Goal: Information Seeking & Learning: Learn about a topic

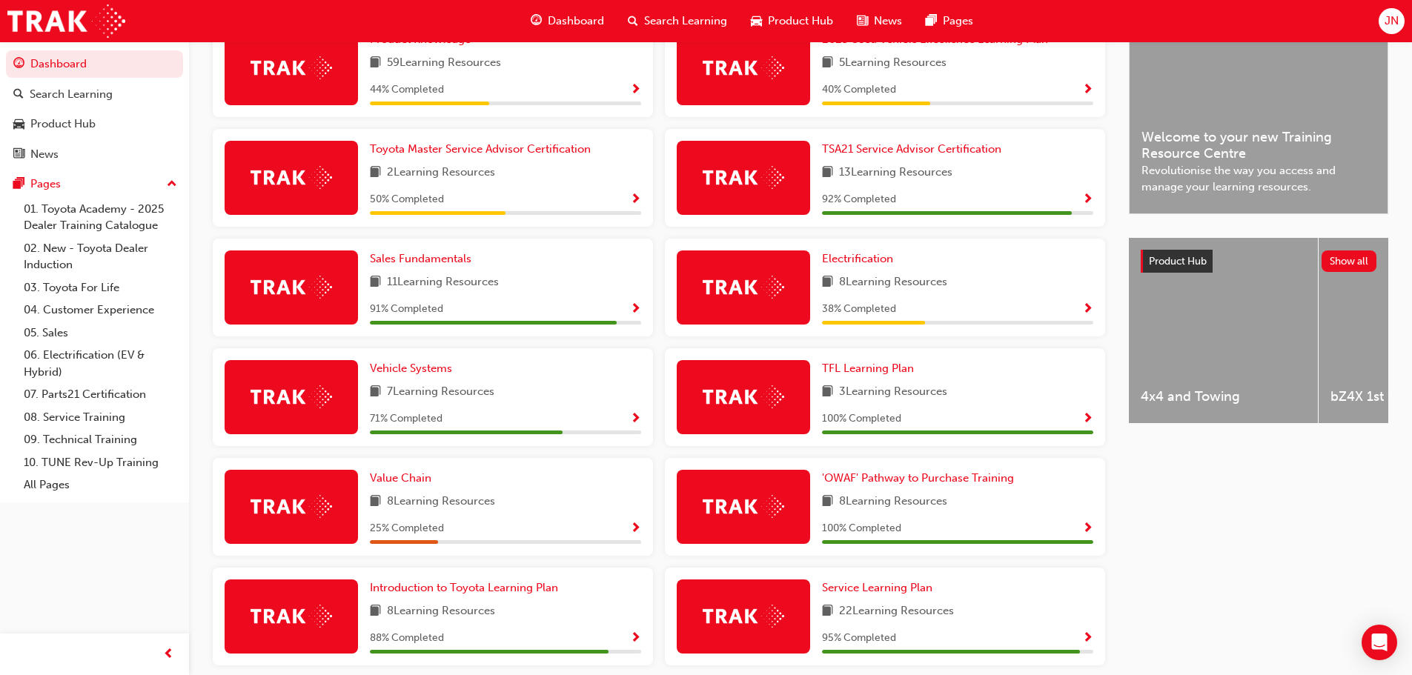
scroll to position [413, 0]
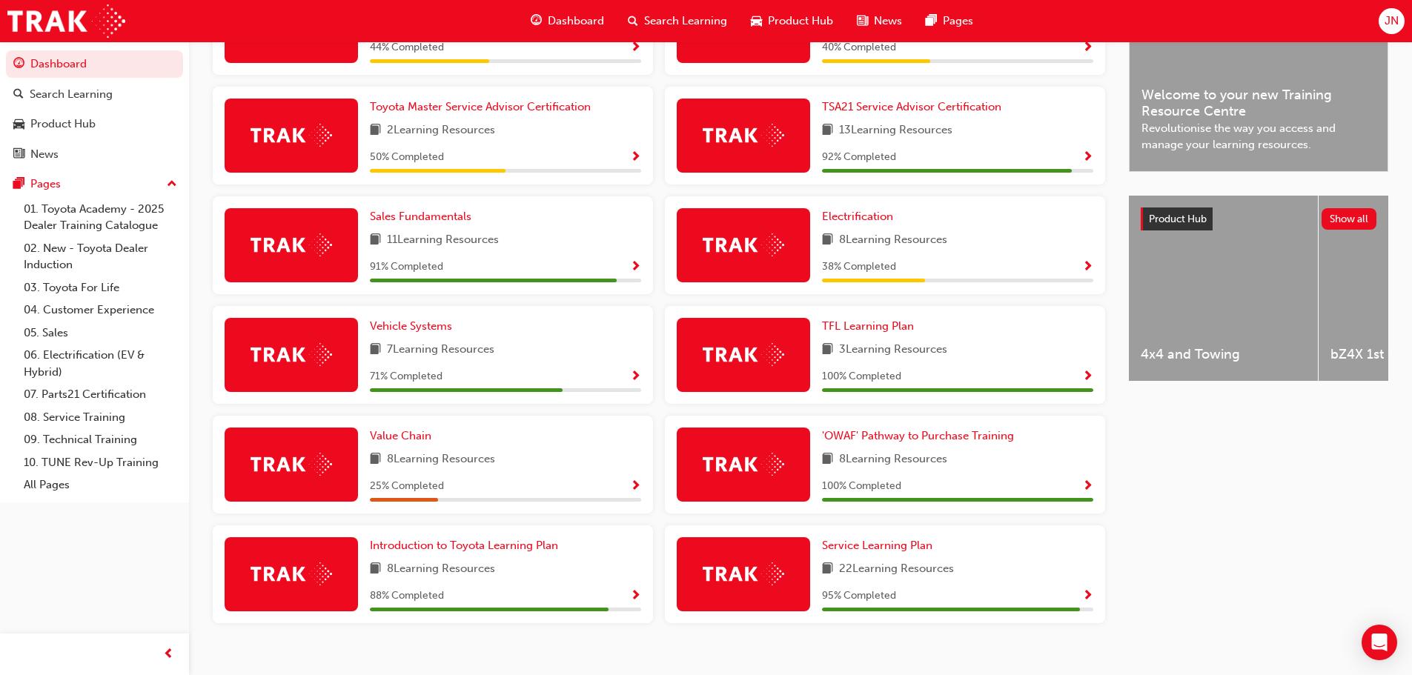
drag, startPoint x: 395, startPoint y: 444, endPoint x: 959, endPoint y: 494, distance: 566.3
click at [1229, 491] on div "Latest News Show all Welcome to your new Training Resource Centre Revolutionise…" at bounding box center [1258, 303] width 259 height 711
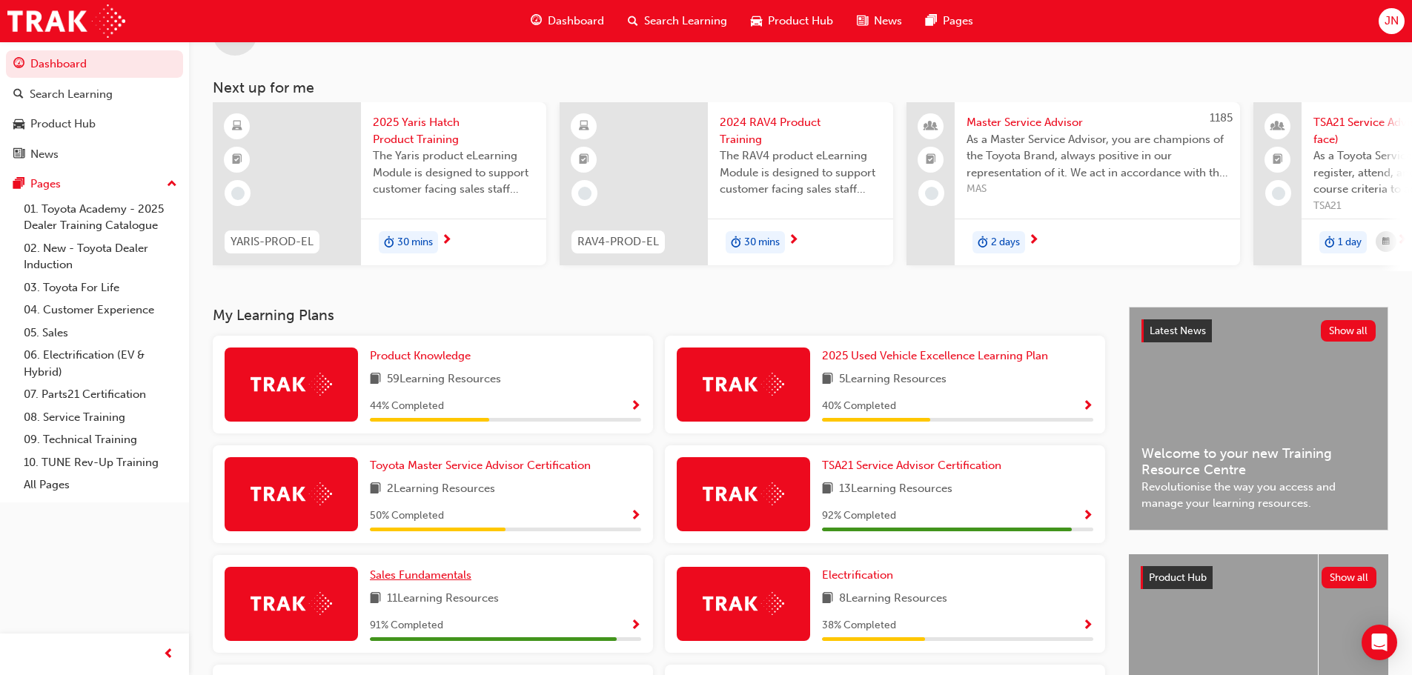
scroll to position [0, 0]
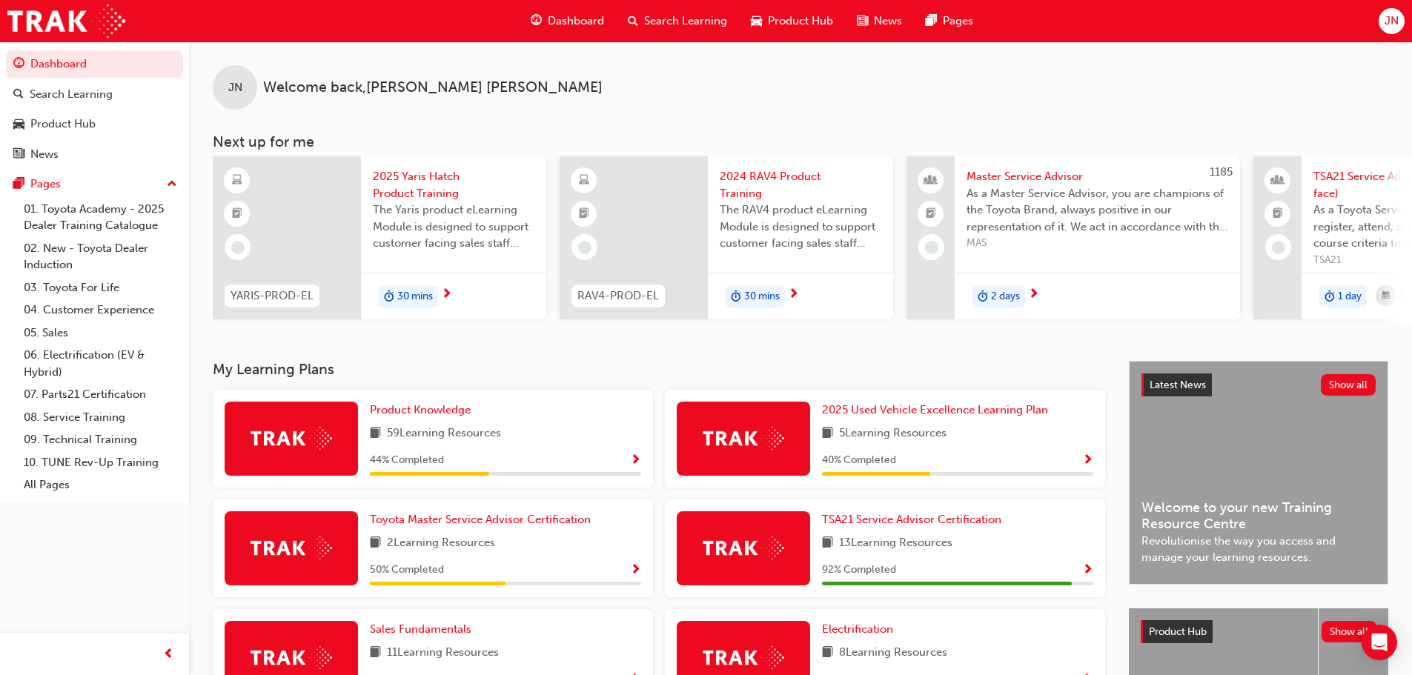
click at [655, 18] on span "Search Learning" at bounding box center [685, 21] width 83 height 17
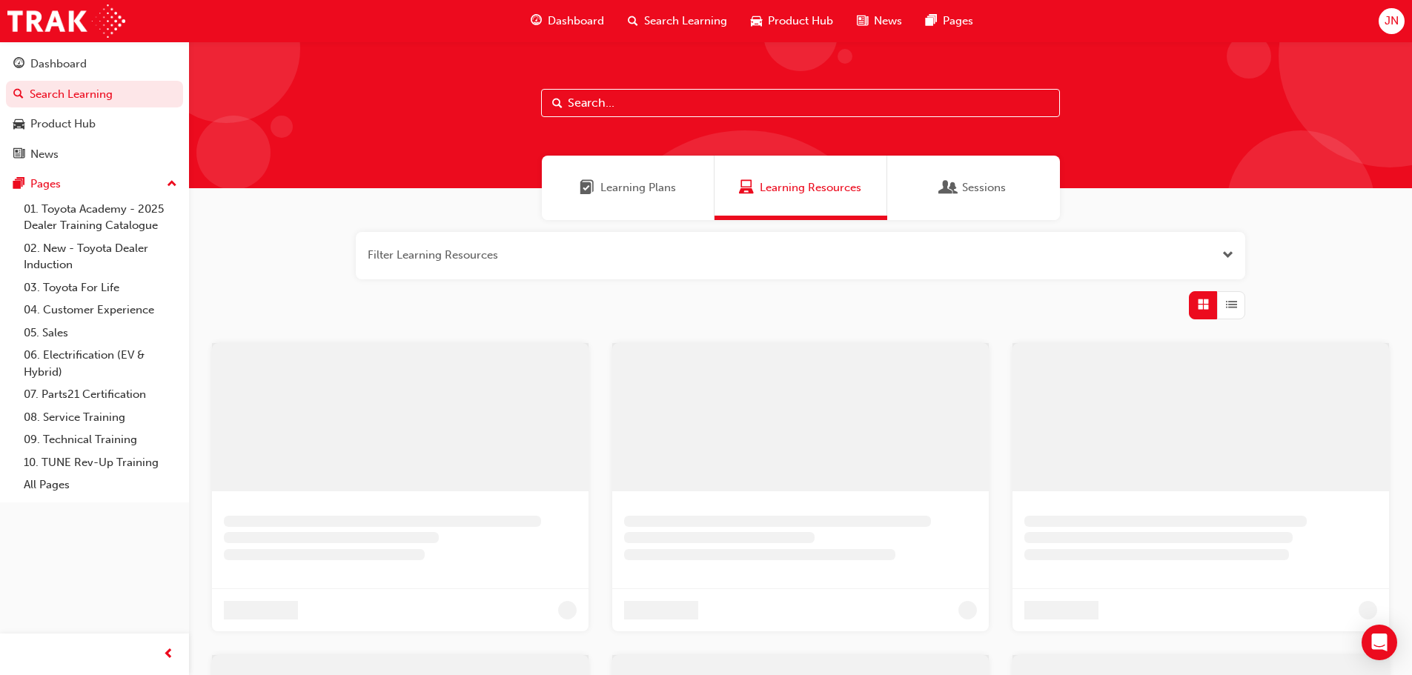
click at [605, 107] on input "text" at bounding box center [800, 103] width 519 height 28
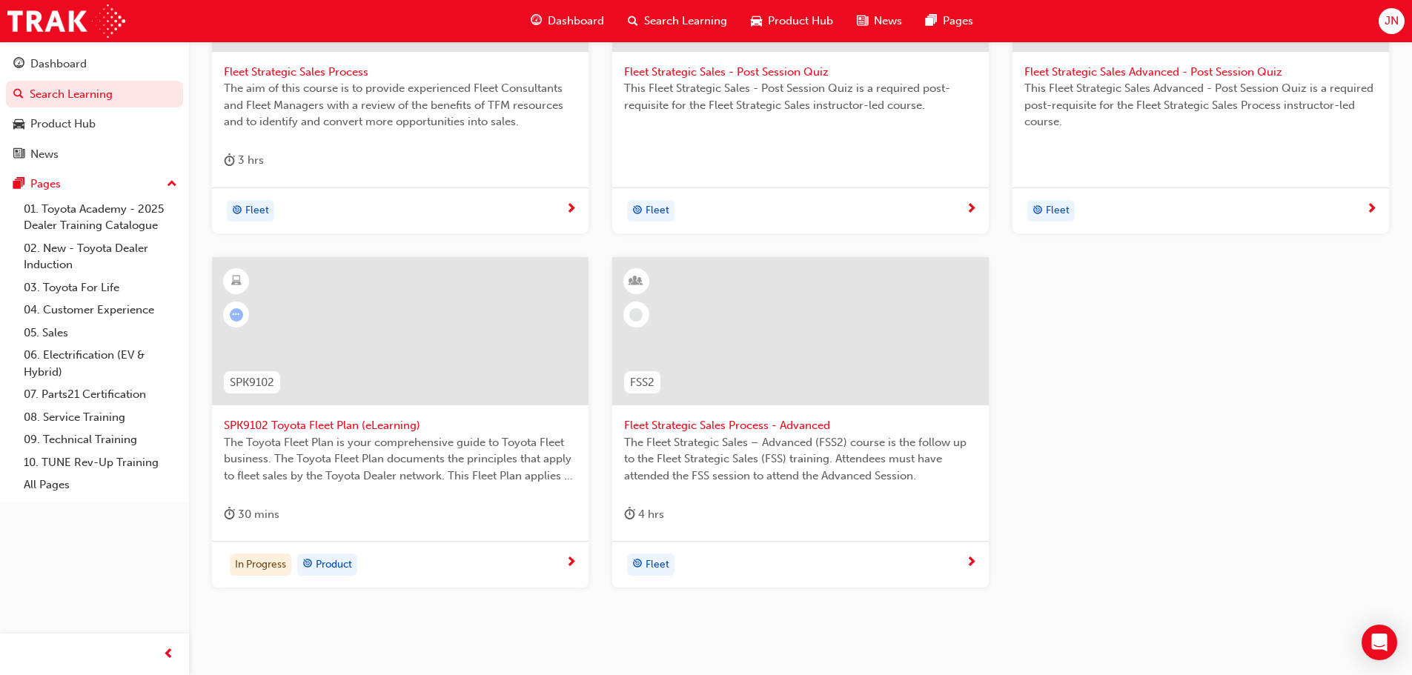
scroll to position [445, 0]
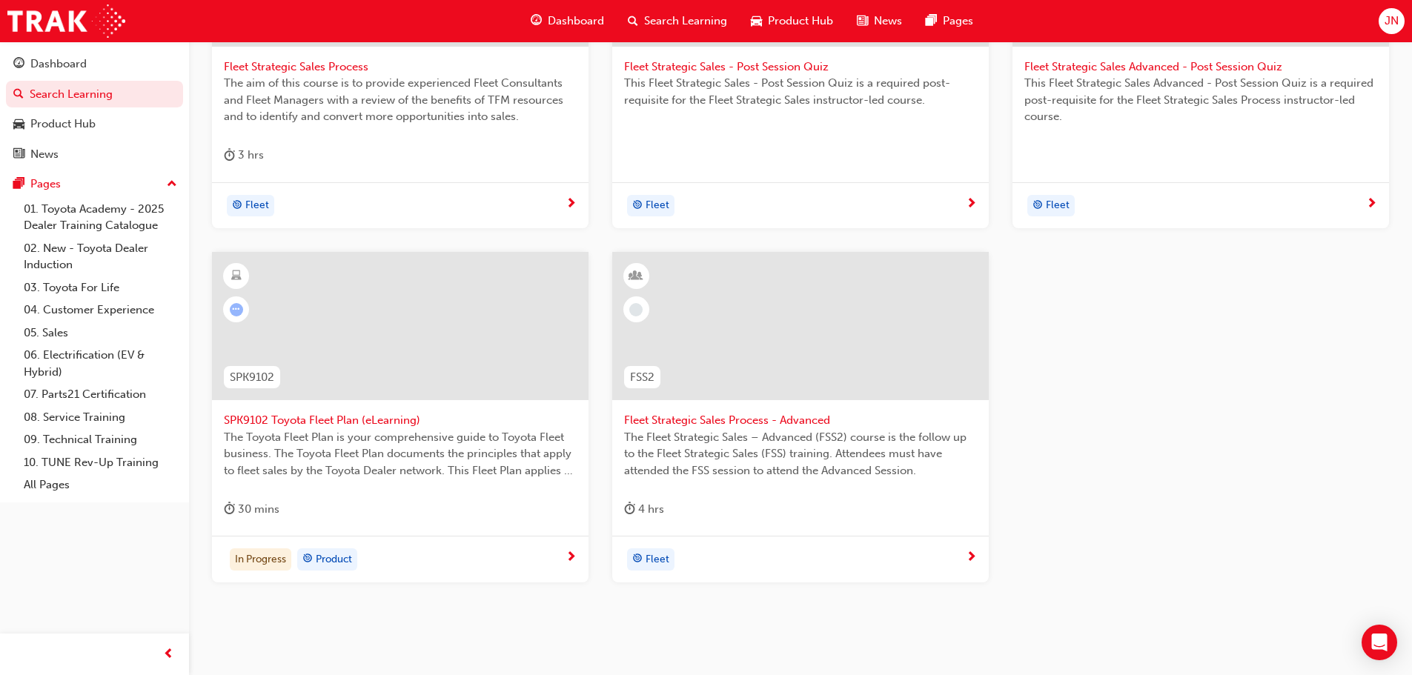
type input "fleet"
click at [349, 422] on span "SPK9102 Toyota Fleet Plan (eLearning)" at bounding box center [400, 420] width 353 height 17
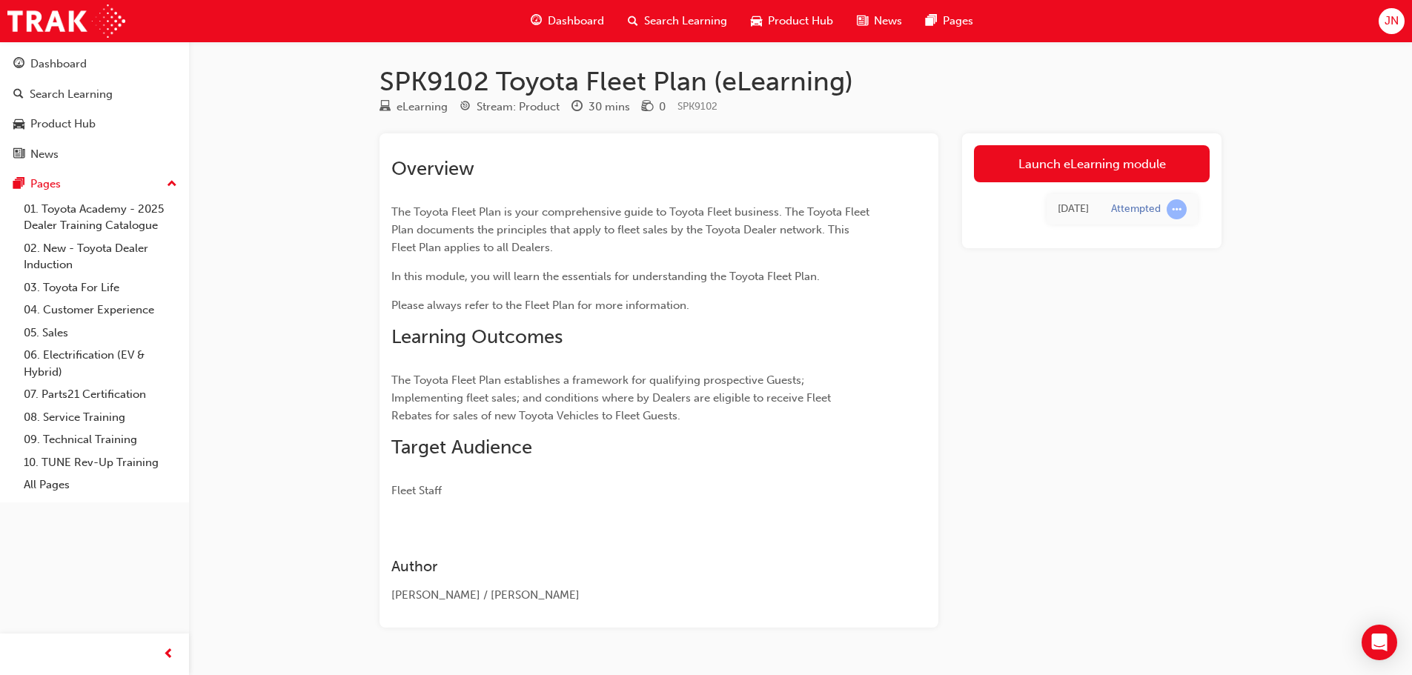
drag, startPoint x: 1182, startPoint y: 214, endPoint x: 1148, endPoint y: 196, distance: 38.5
click at [1182, 214] on span "learningRecordVerb_ATTEMPT-icon" at bounding box center [1177, 209] width 20 height 20
click at [1122, 167] on link "Launch eLearning module" at bounding box center [1092, 163] width 236 height 37
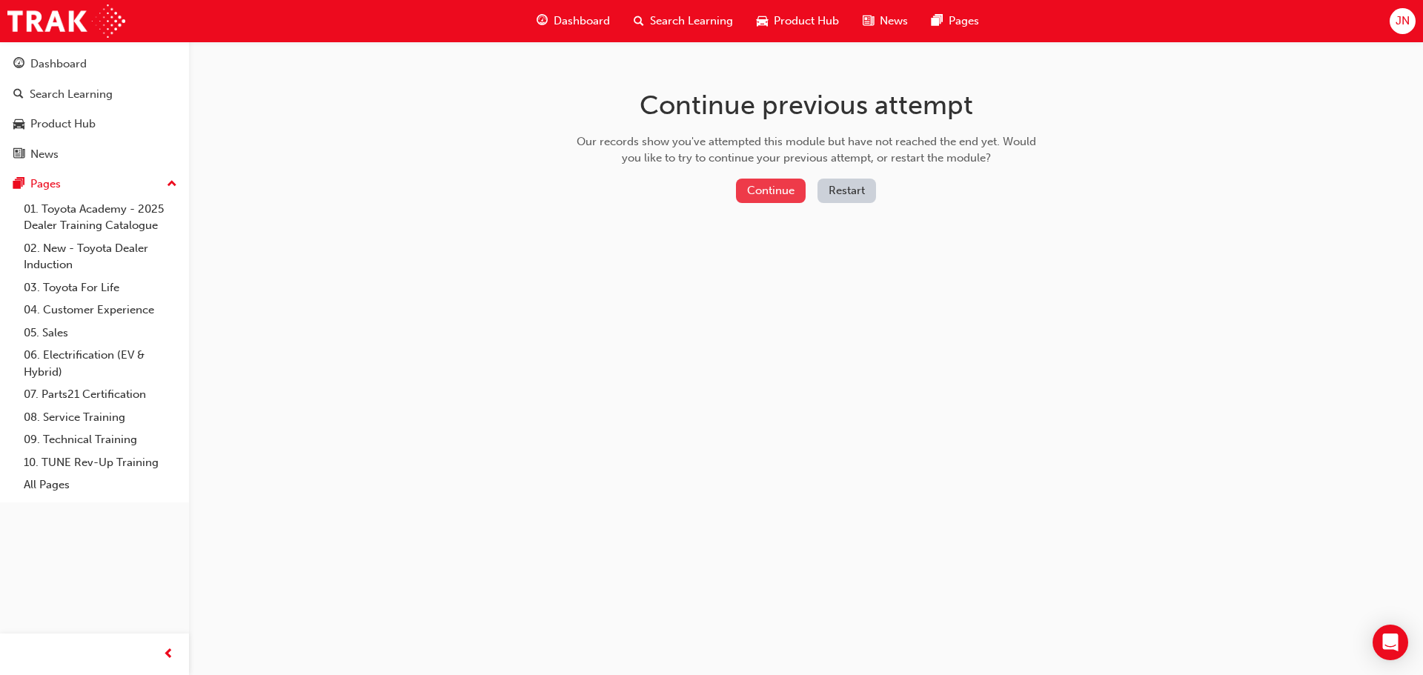
click at [770, 187] on button "Continue" at bounding box center [771, 191] width 70 height 24
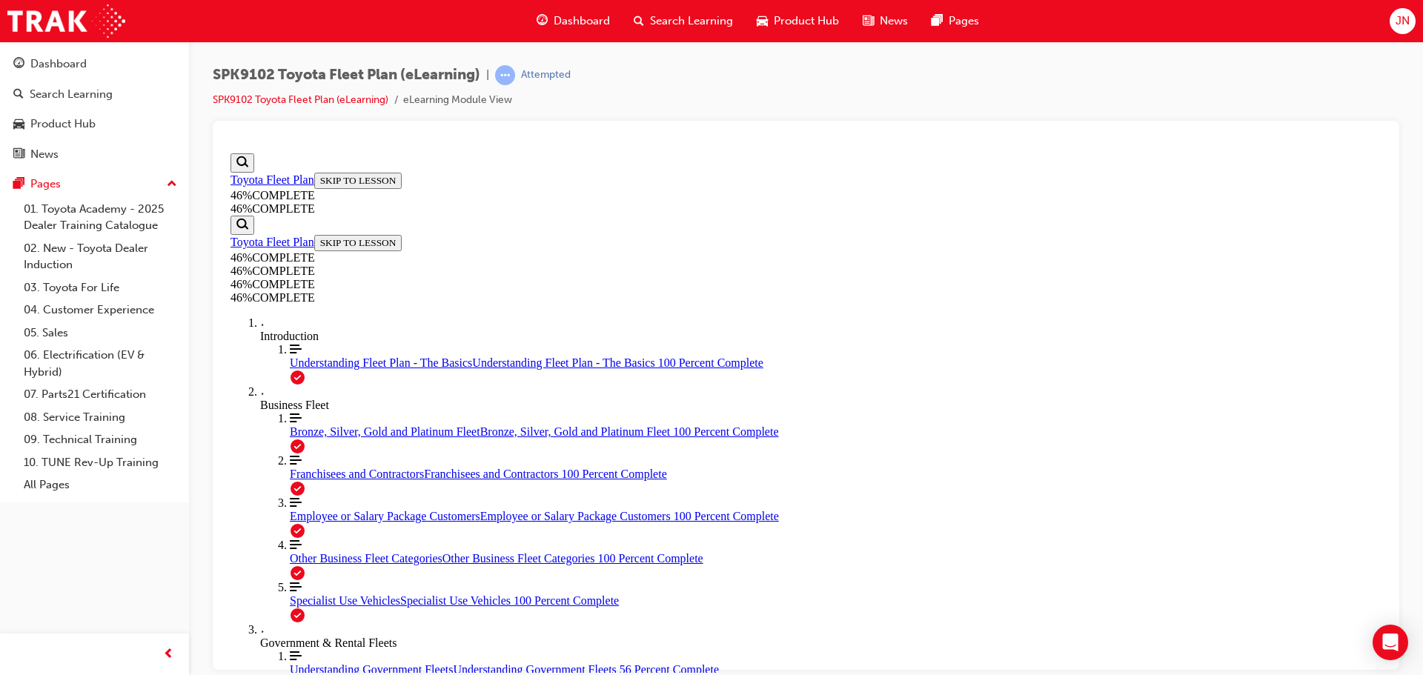
scroll to position [2572, 0]
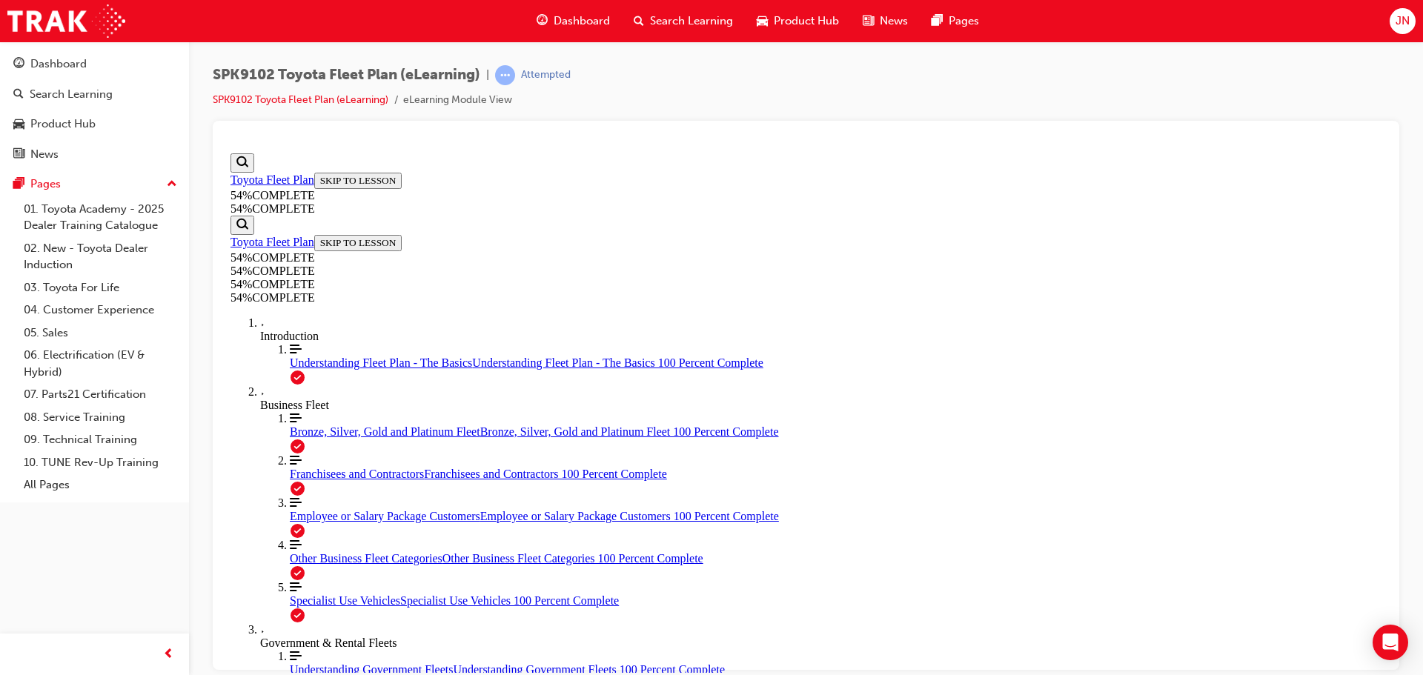
scroll to position [666, 0]
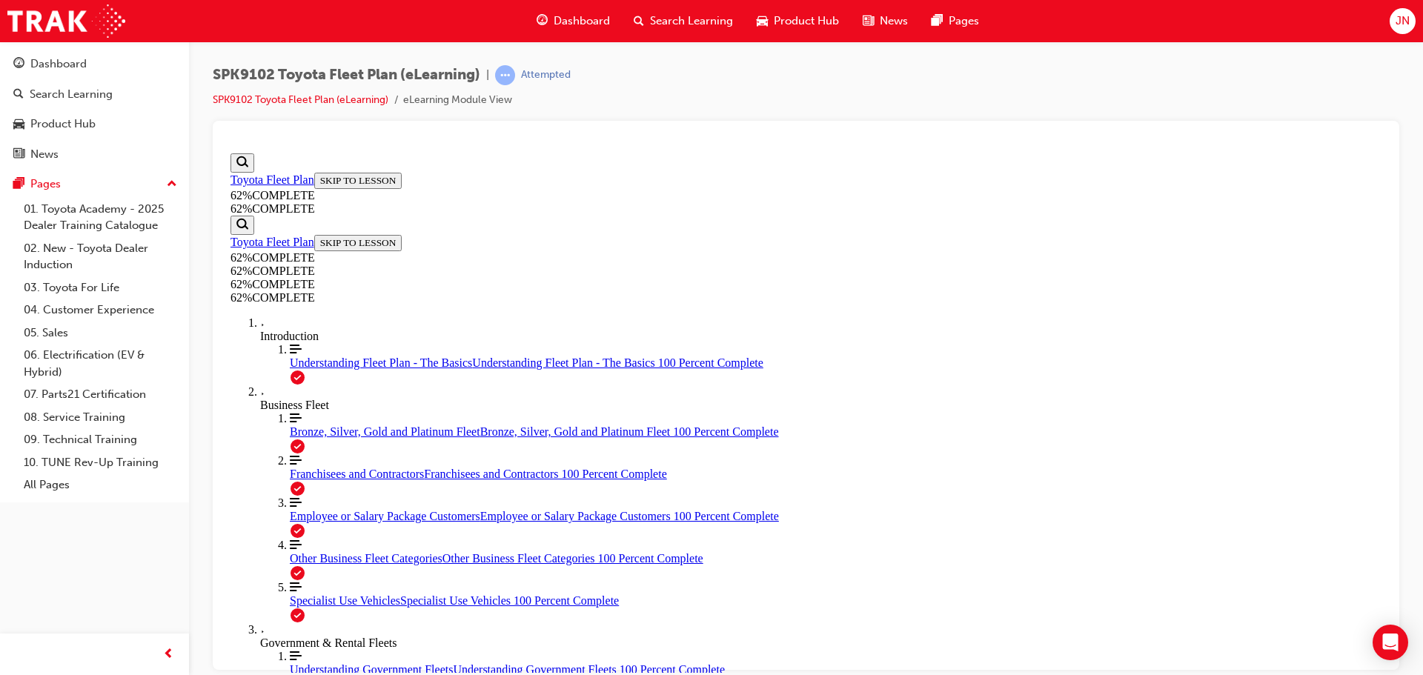
scroll to position [1338, 0]
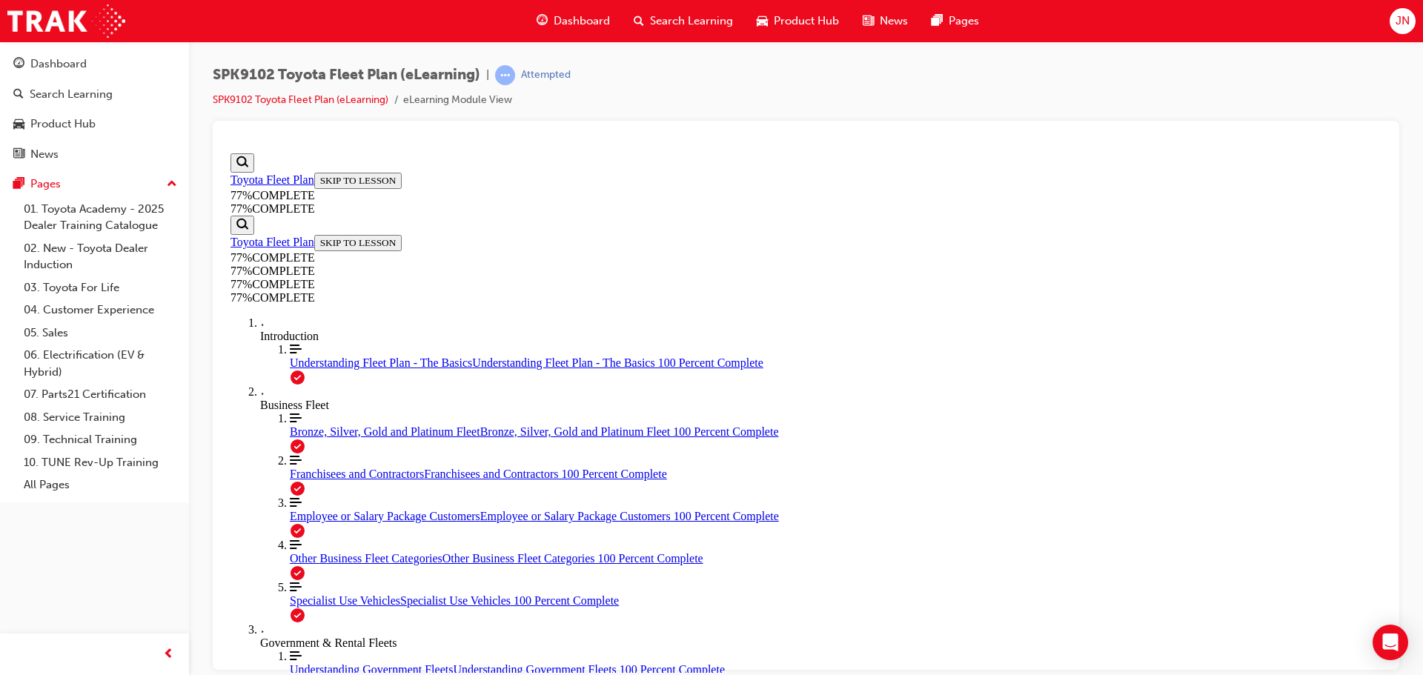
click button "START More Caret pointing down"
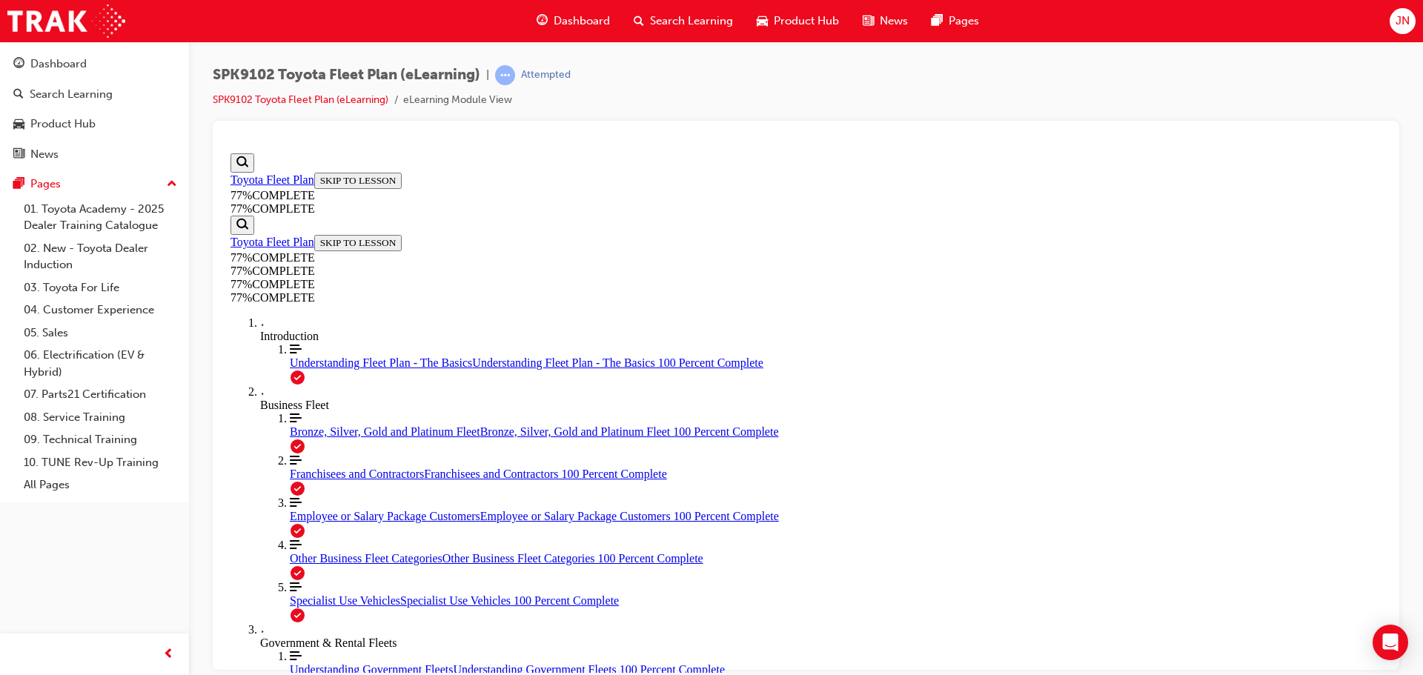
scroll to position [2989, 0]
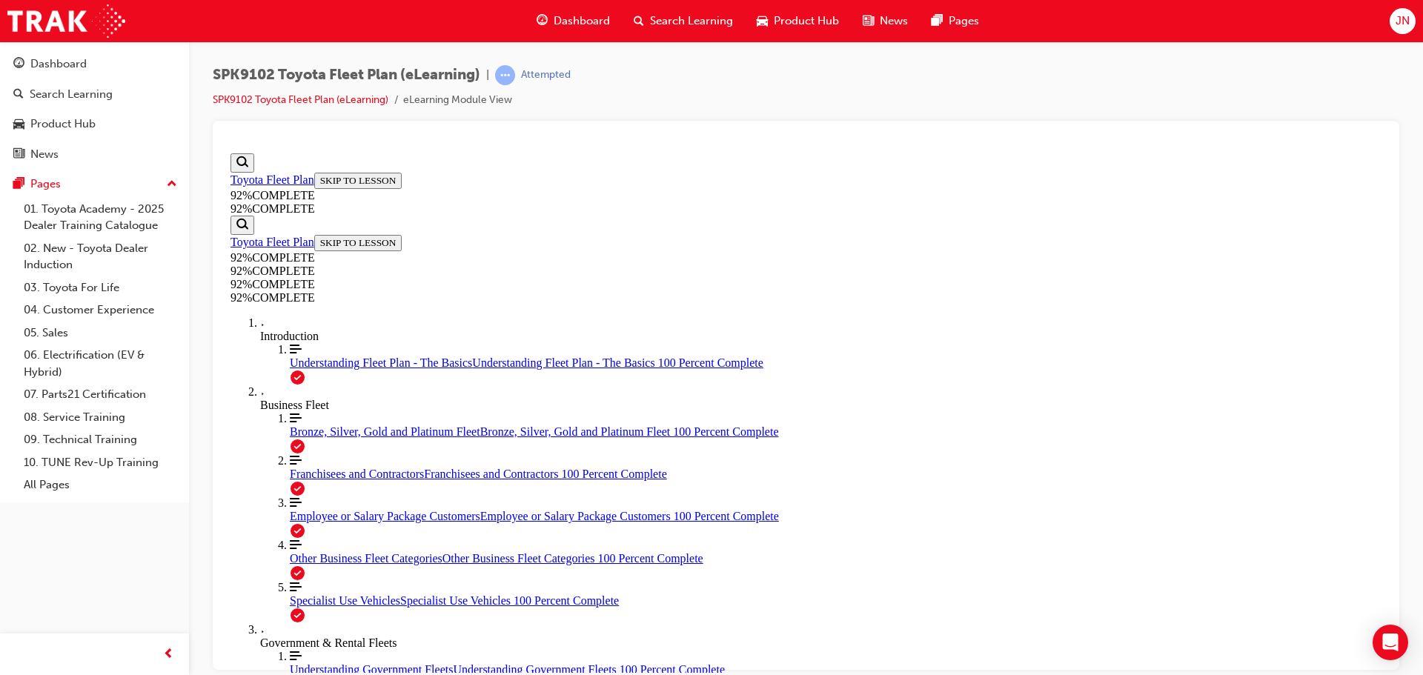
scroll to position [54, 0]
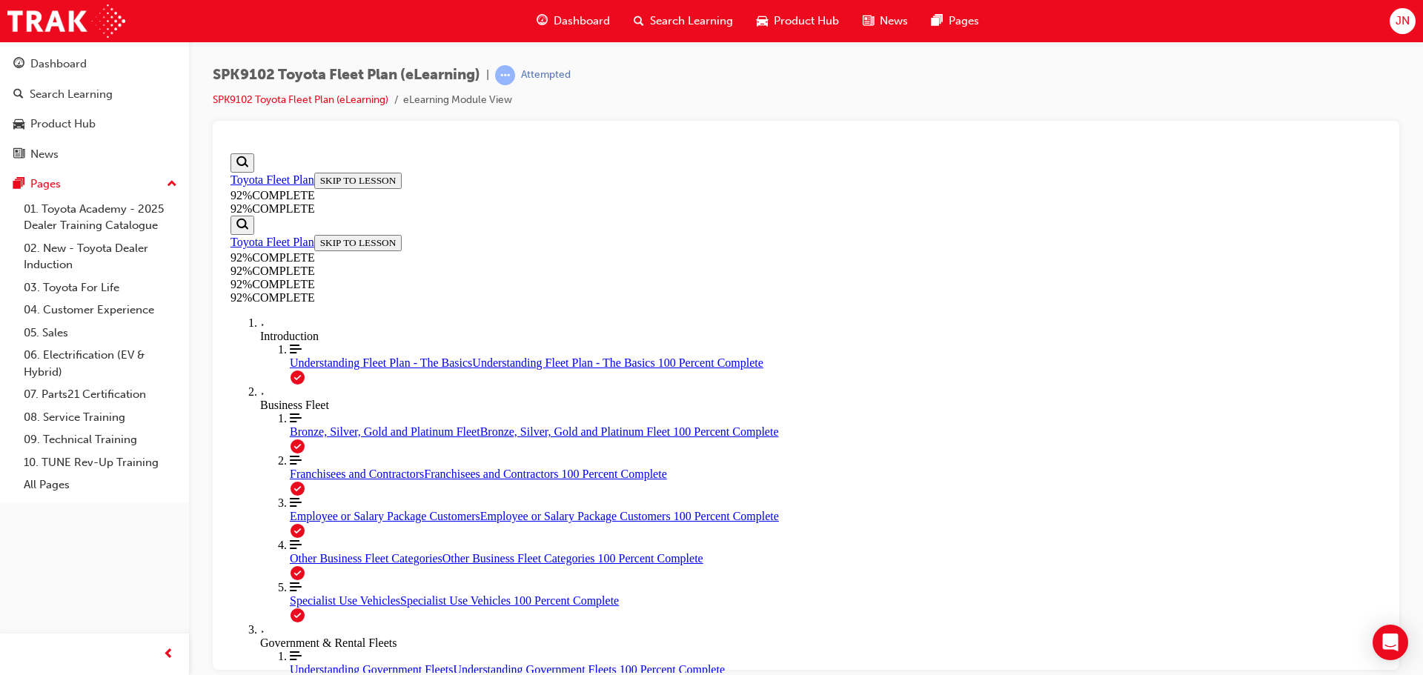
drag, startPoint x: 835, startPoint y: 461, endPoint x: 817, endPoint y: 368, distance: 94.4
drag, startPoint x: 846, startPoint y: 459, endPoint x: 888, endPoint y: 511, distance: 67.5
drag, startPoint x: 781, startPoint y: 454, endPoint x: 838, endPoint y: 452, distance: 56.4
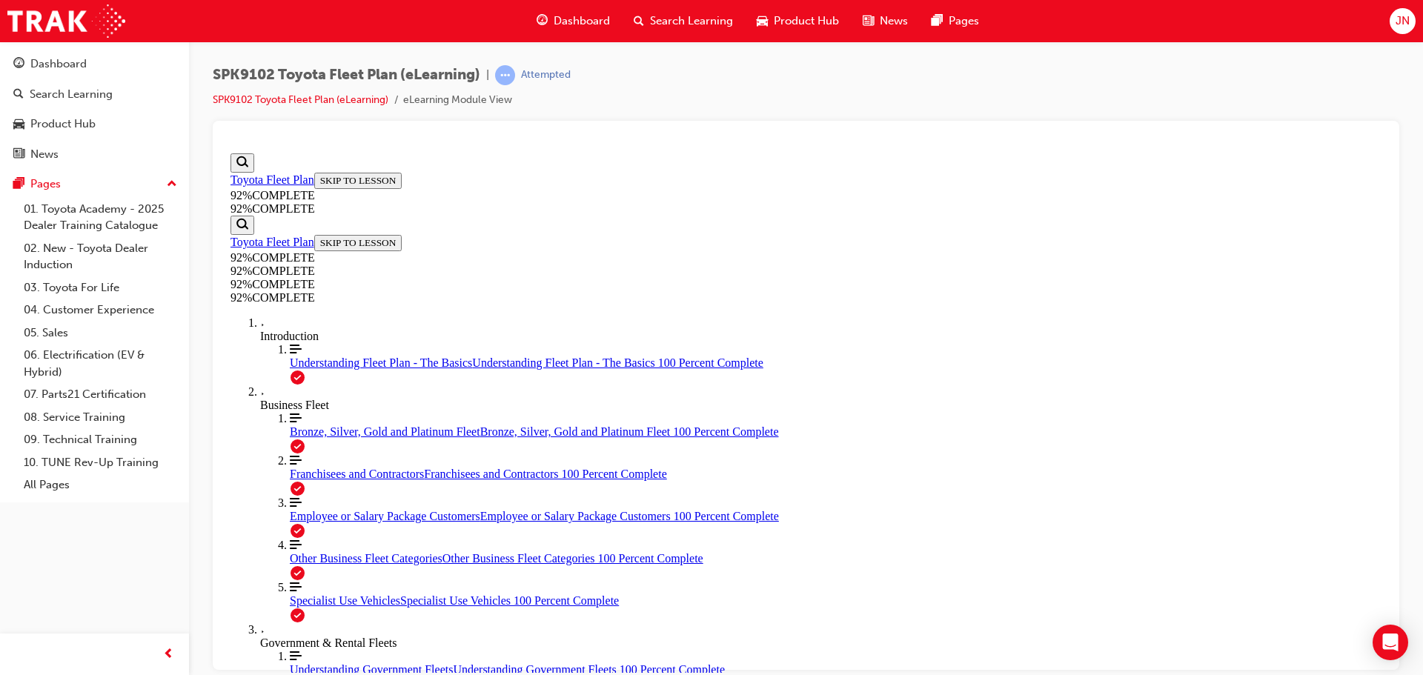
drag, startPoint x: 721, startPoint y: 228, endPoint x: 886, endPoint y: 220, distance: 164.8
drag, startPoint x: 1110, startPoint y: 231, endPoint x: 1084, endPoint y: 233, distance: 26.7
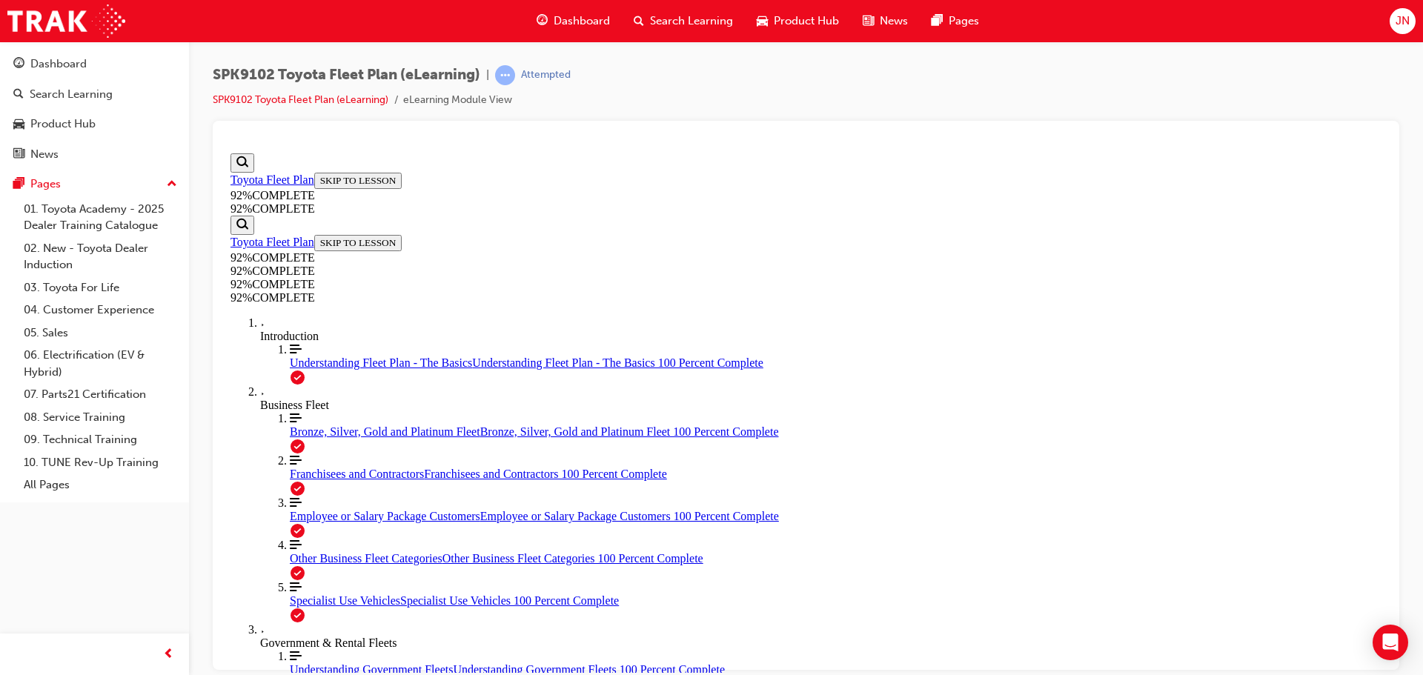
drag, startPoint x: 1071, startPoint y: 234, endPoint x: 780, endPoint y: 242, distance: 291.5
drag, startPoint x: 732, startPoint y: 227, endPoint x: 922, endPoint y: 228, distance: 189.8
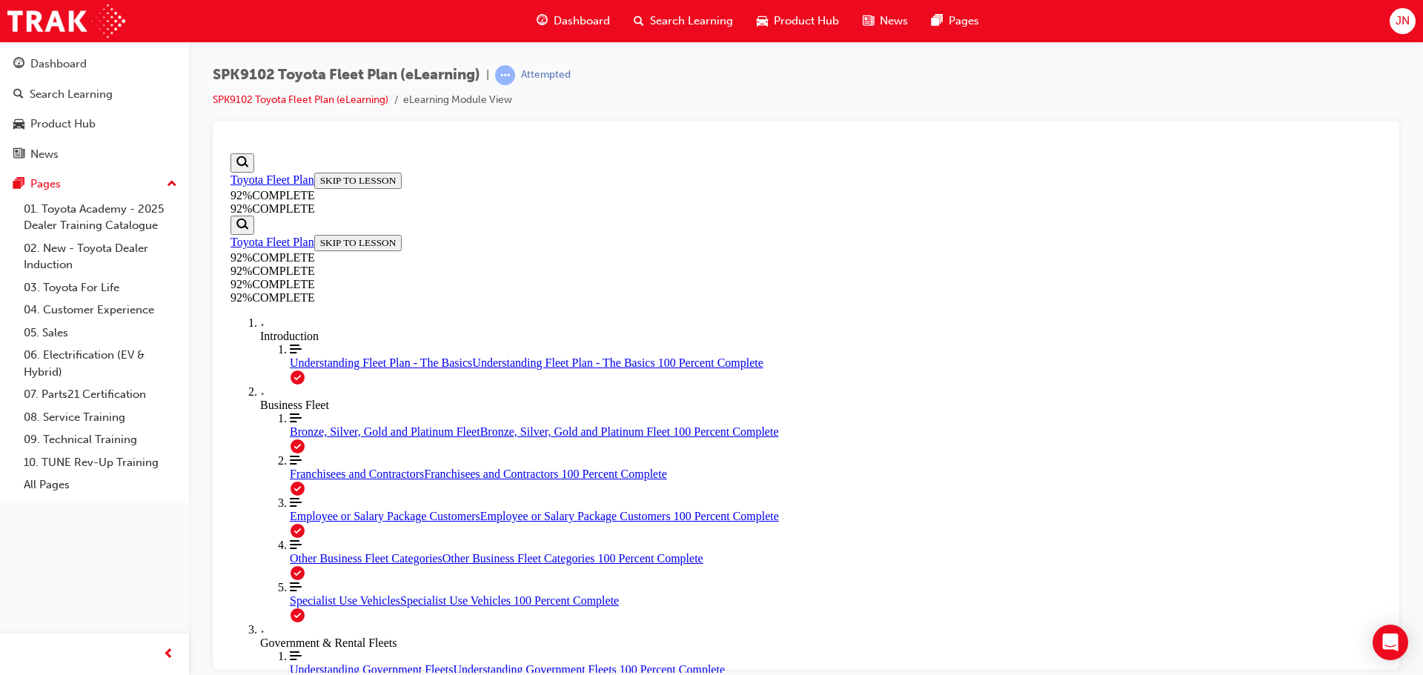
scroll to position [54, 0]
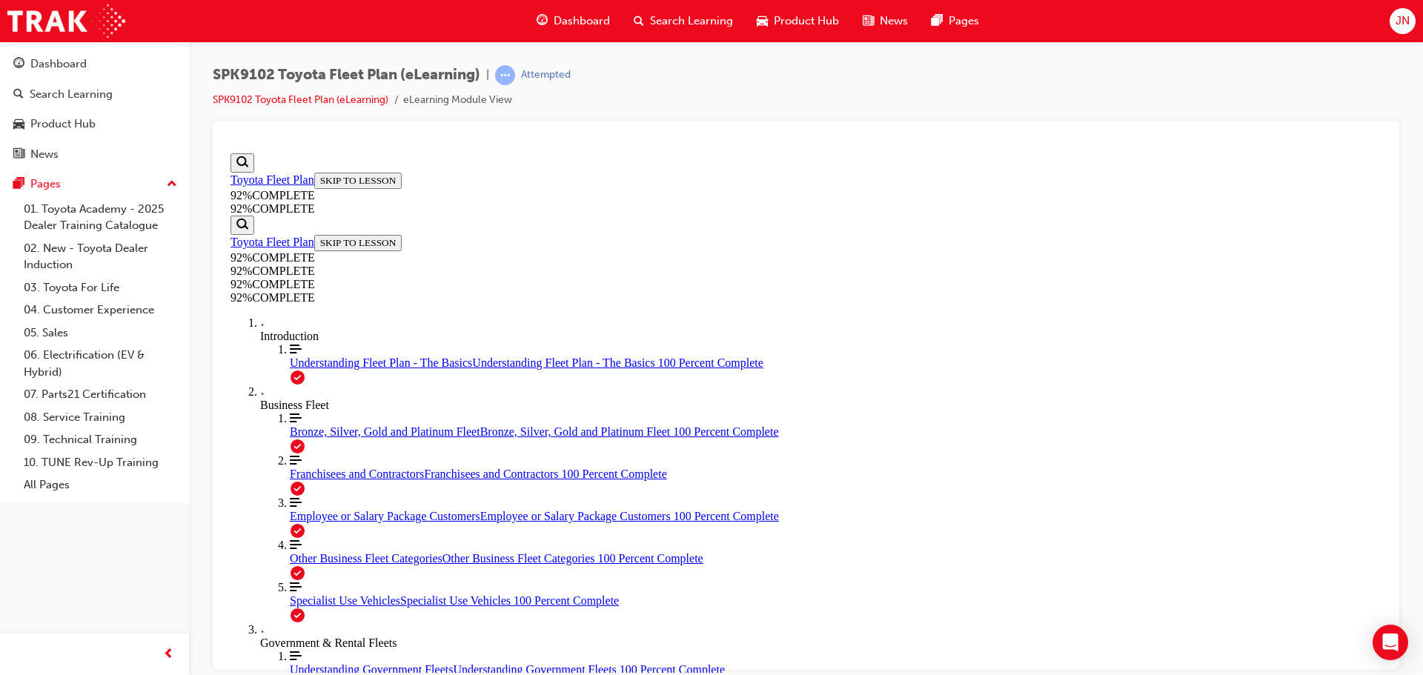
scroll to position [54, 0]
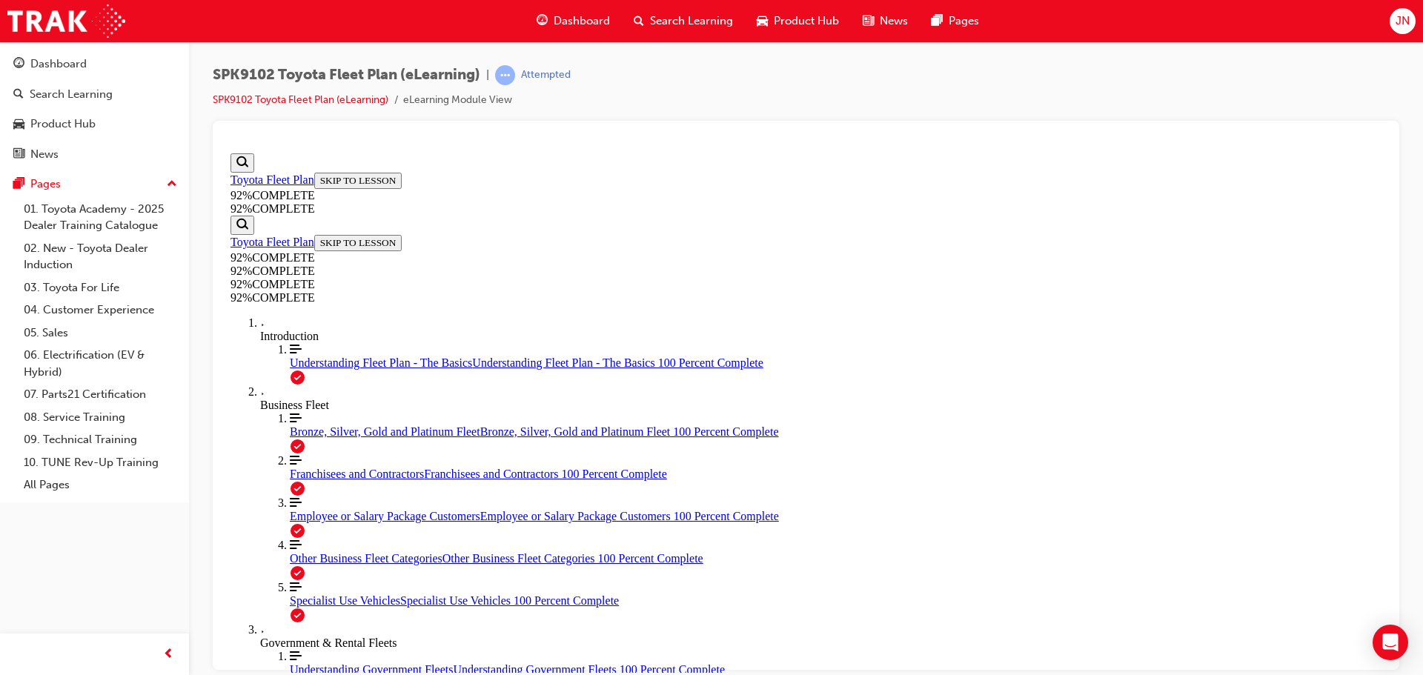
scroll to position [128, 0]
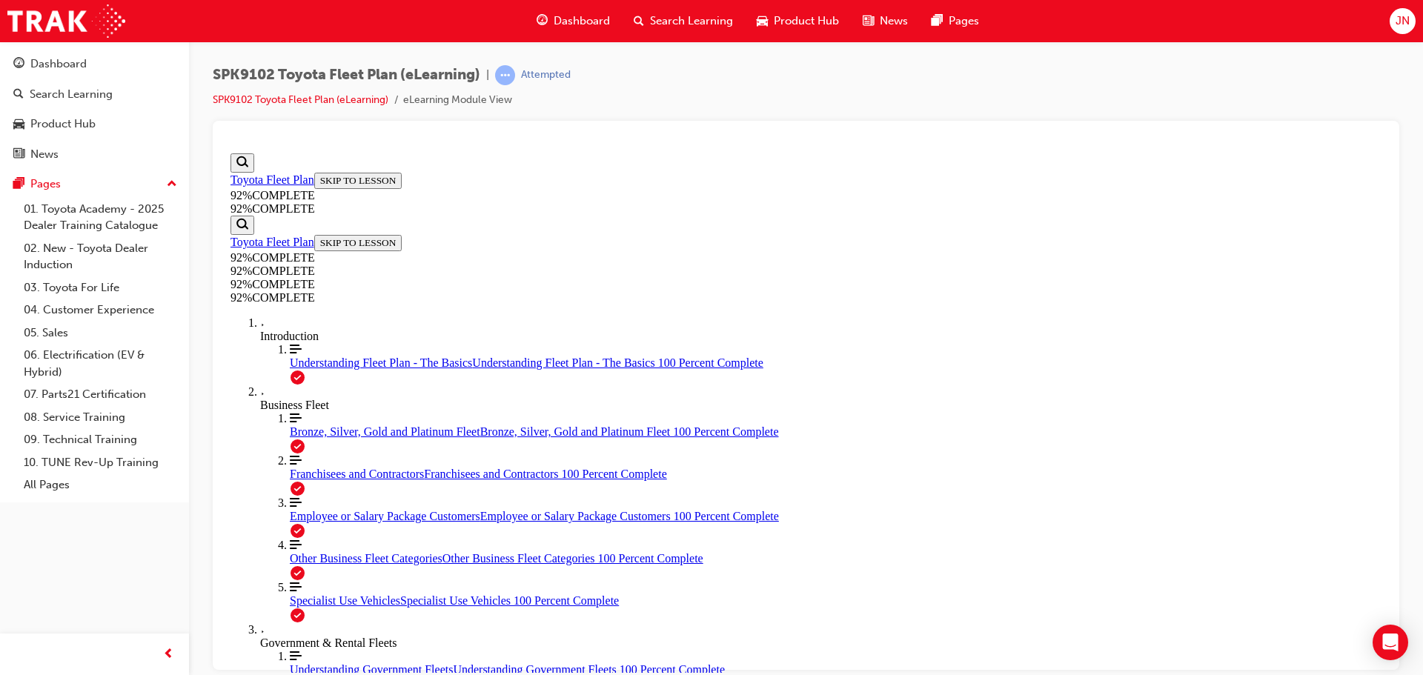
scroll to position [54, 0]
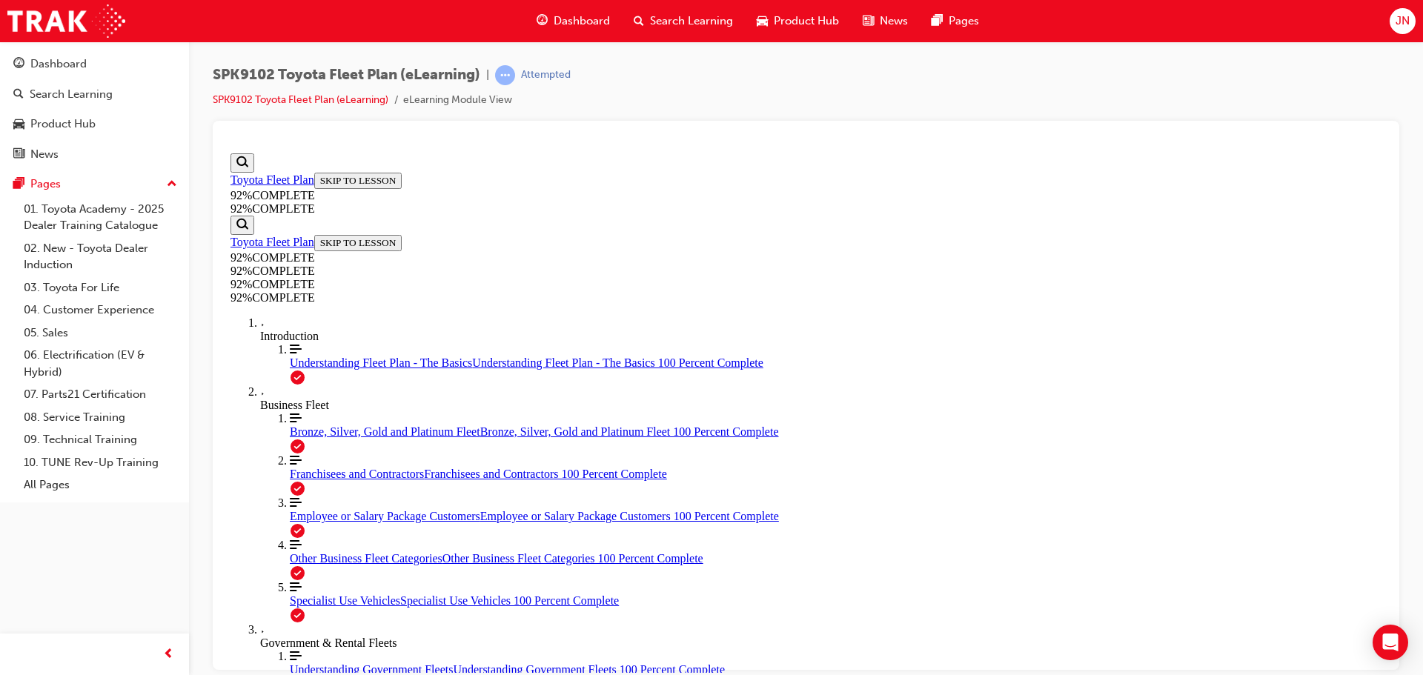
scroll to position [119, 0]
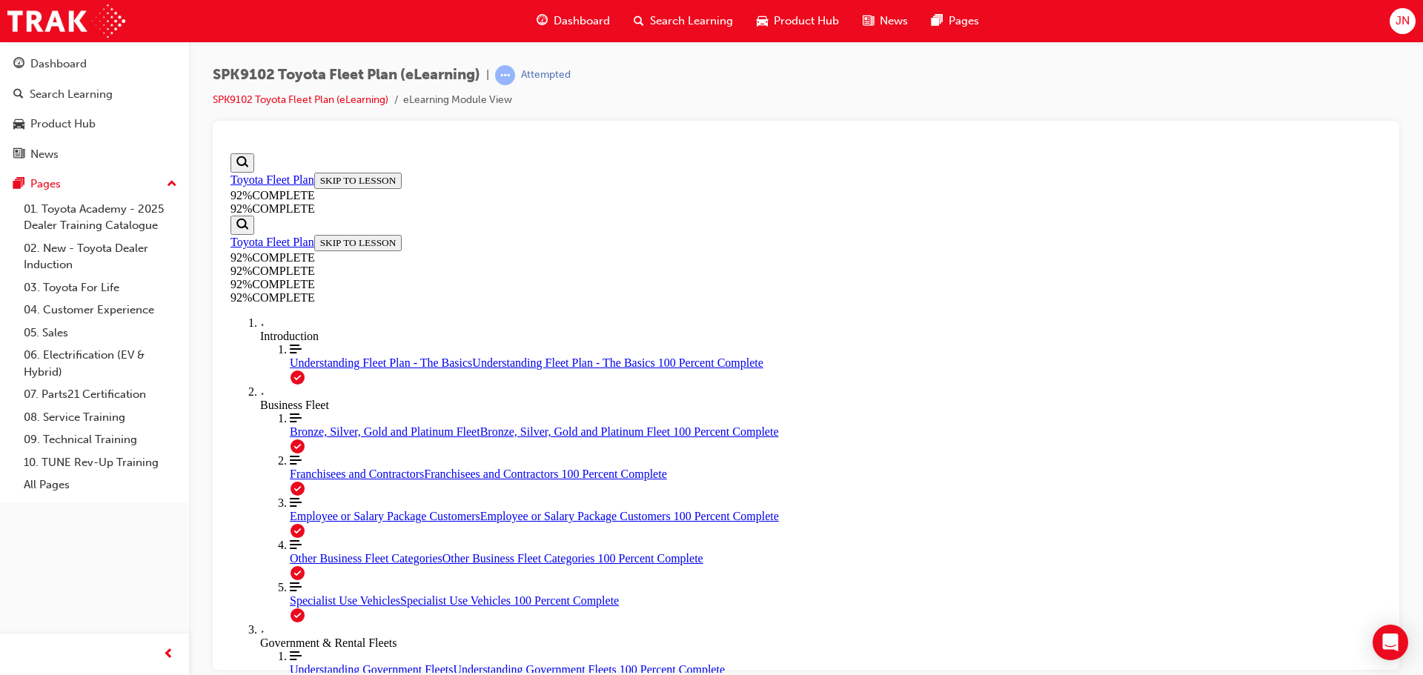
scroll to position [361, 0]
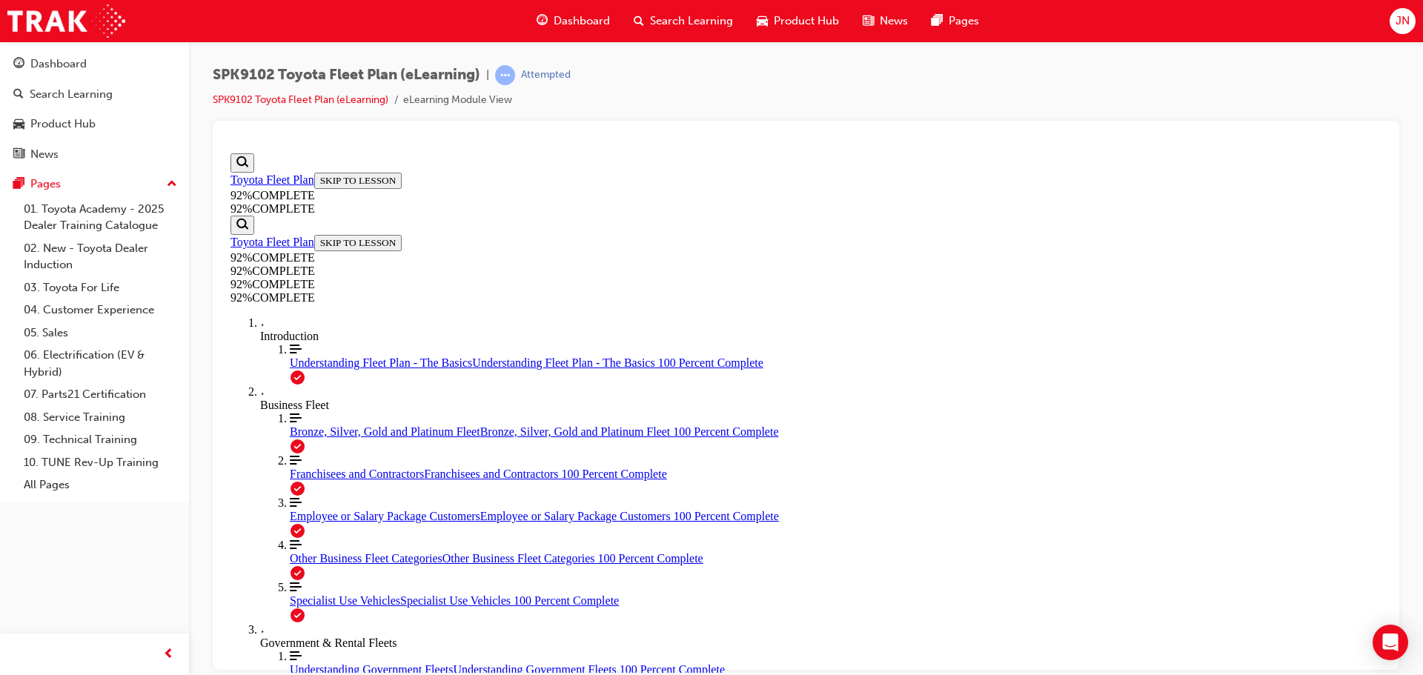
scroll to position [241, 0]
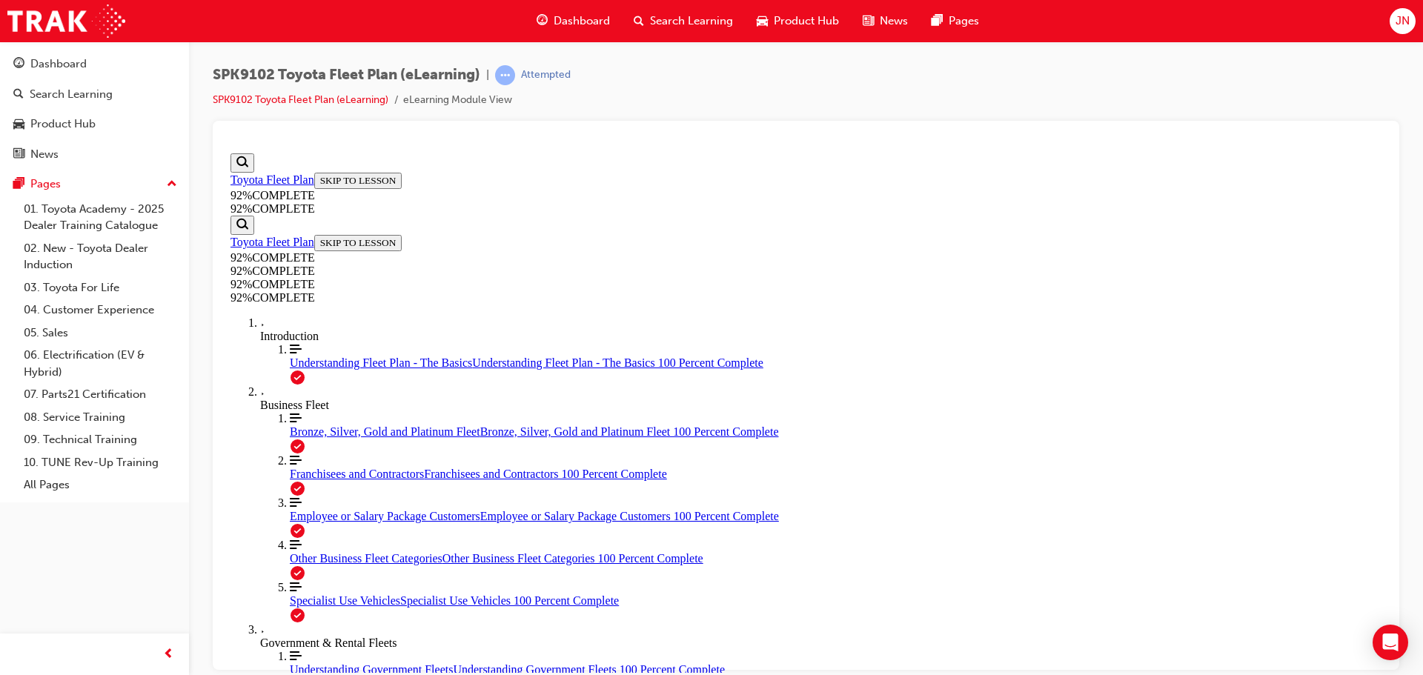
scroll to position [128, 0]
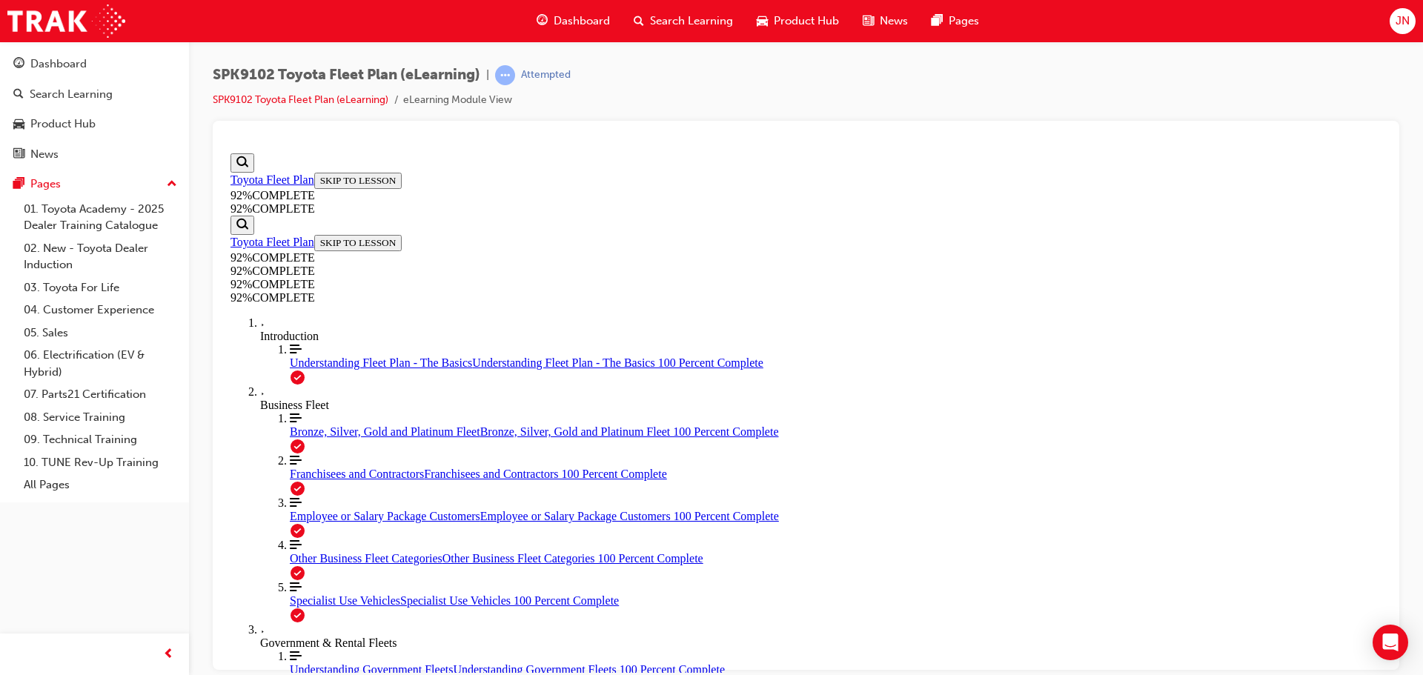
drag, startPoint x: 888, startPoint y: 615, endPoint x: 898, endPoint y: 611, distance: 11.3
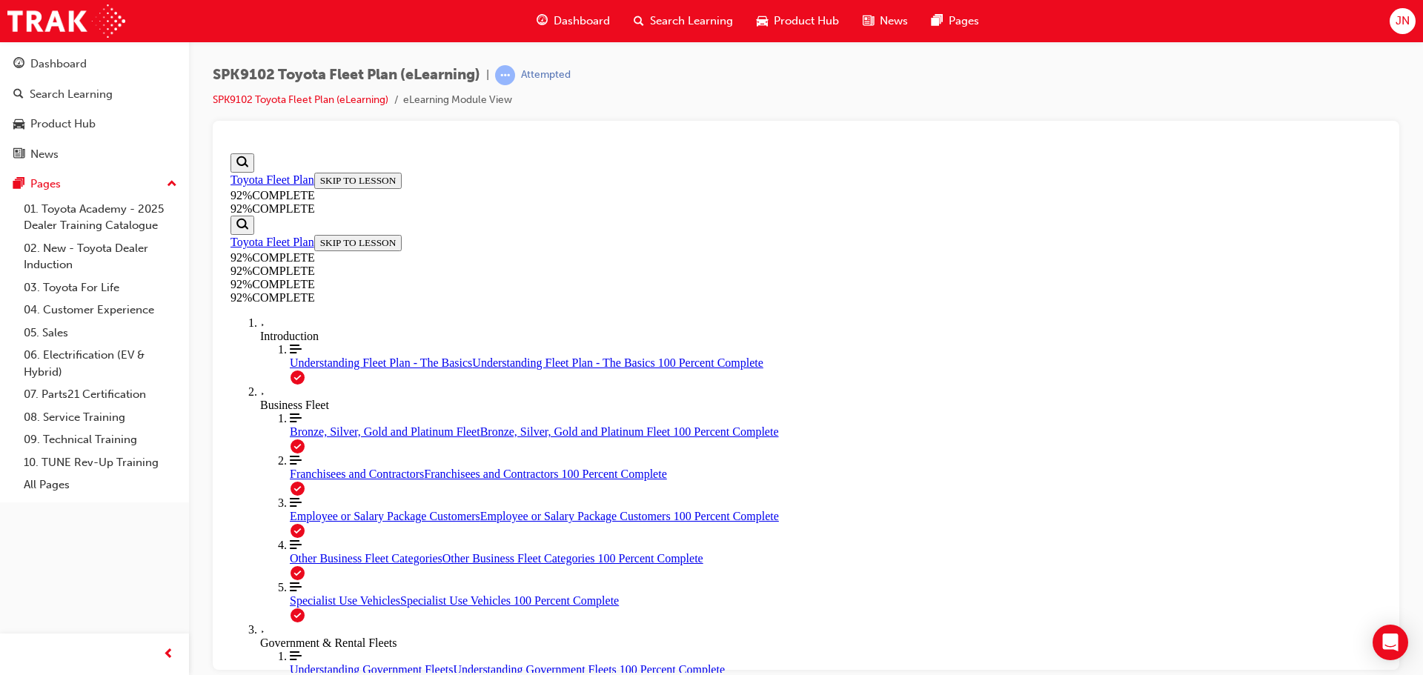
drag, startPoint x: 784, startPoint y: 543, endPoint x: 831, endPoint y: 541, distance: 47.5
drag, startPoint x: 809, startPoint y: 486, endPoint x: 855, endPoint y: 488, distance: 46.0
drag, startPoint x: 852, startPoint y: 620, endPoint x: 893, endPoint y: 611, distance: 42.6
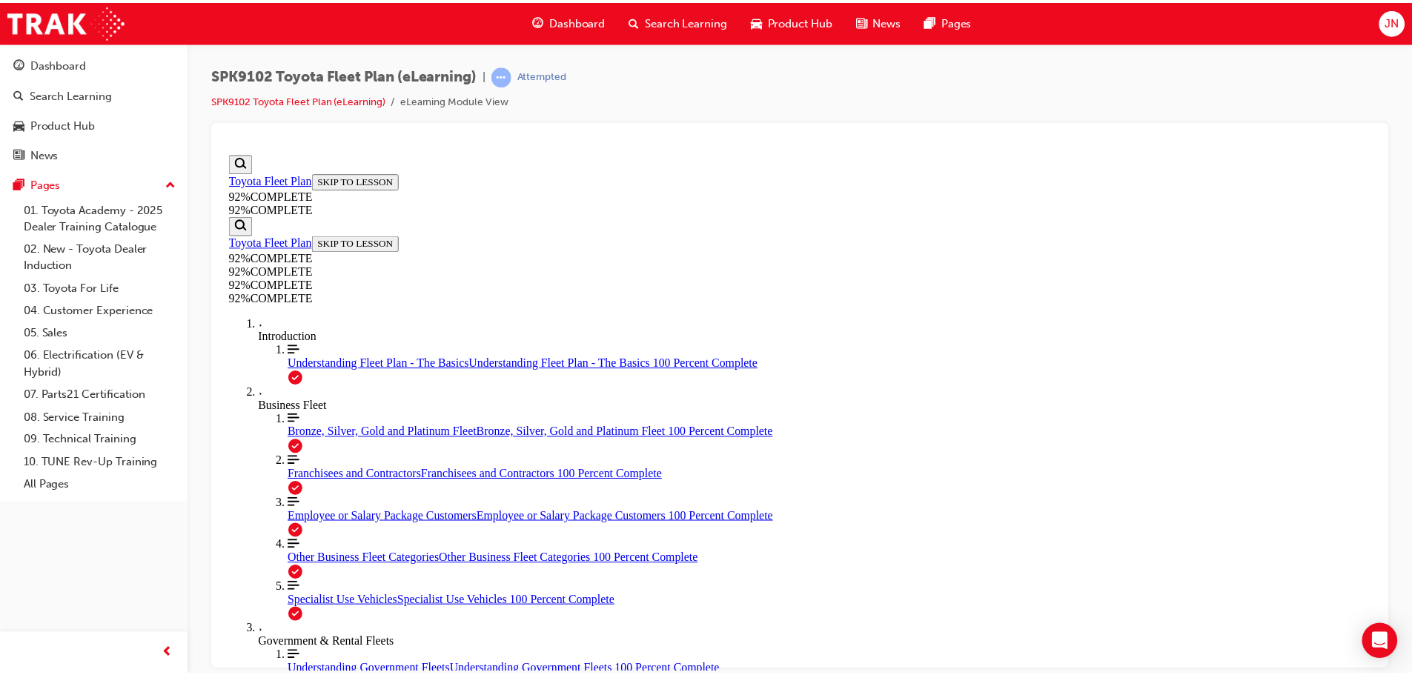
scroll to position [193, 0]
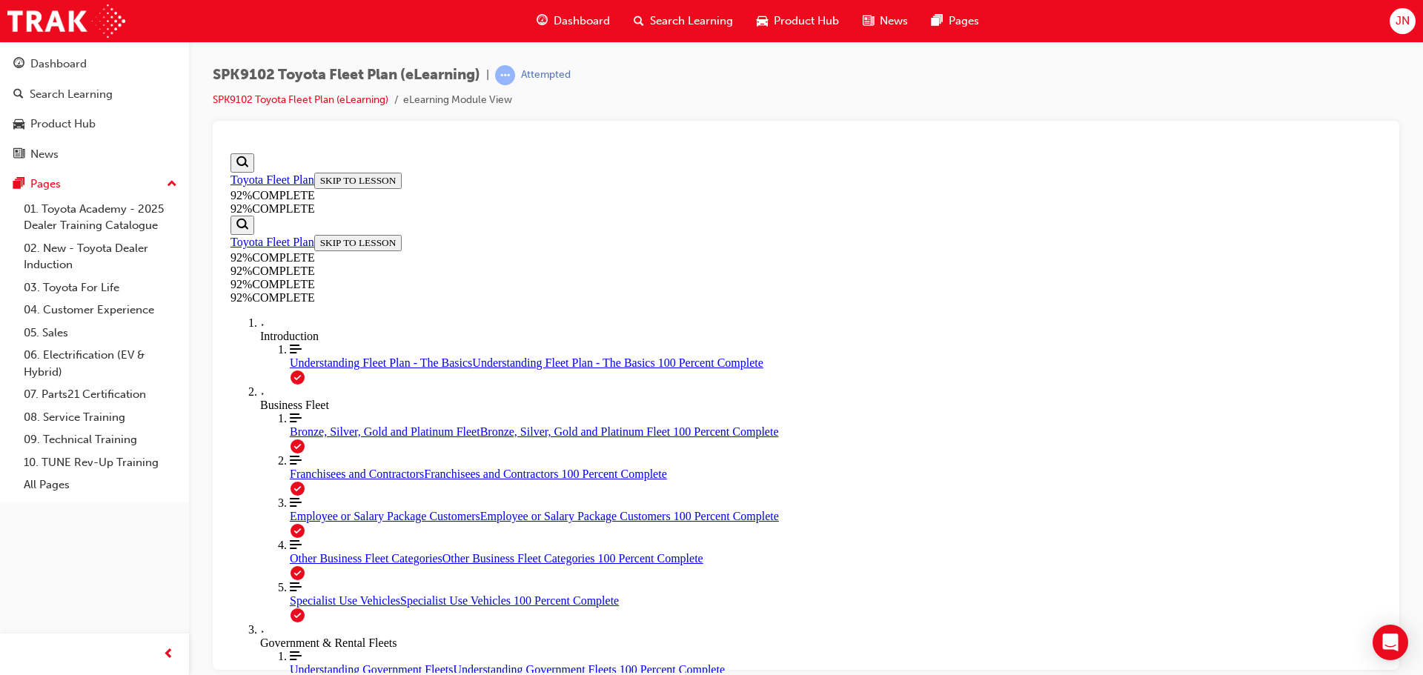
drag, startPoint x: 836, startPoint y: 516, endPoint x: 850, endPoint y: 551, distance: 37.6
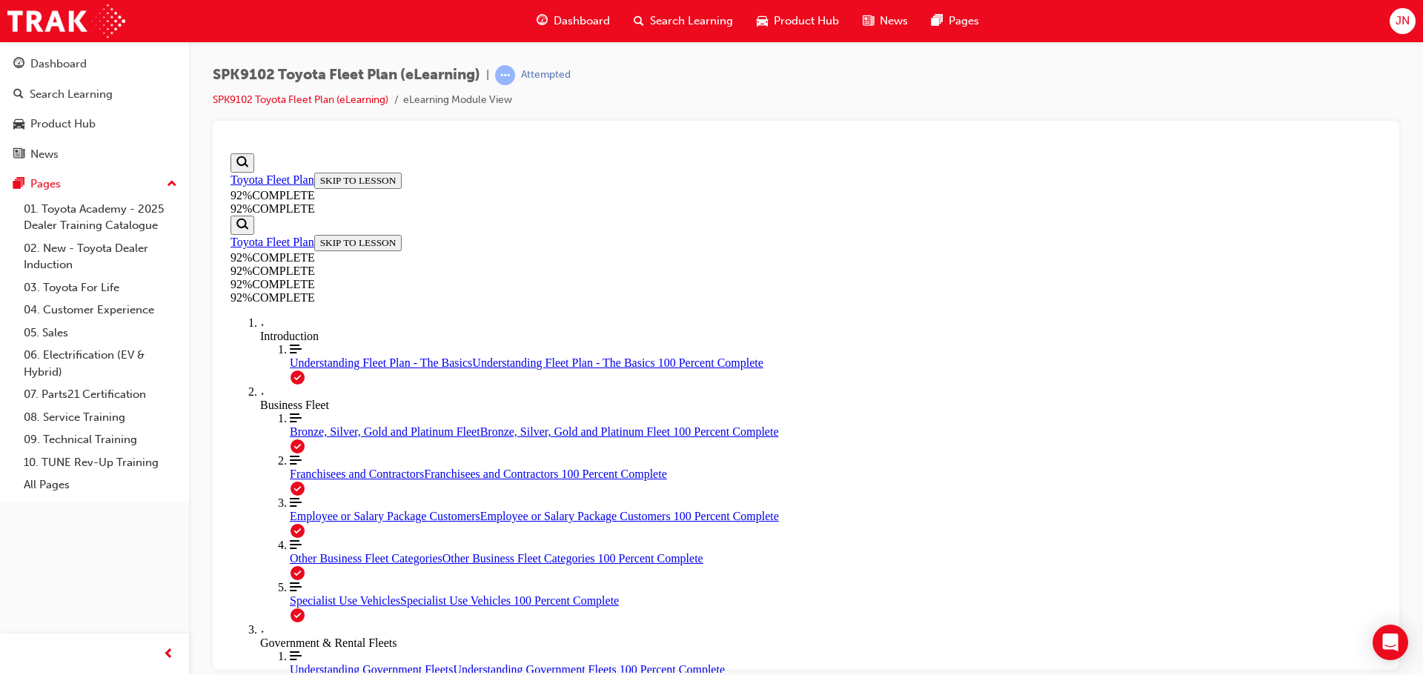
scroll to position [128, 0]
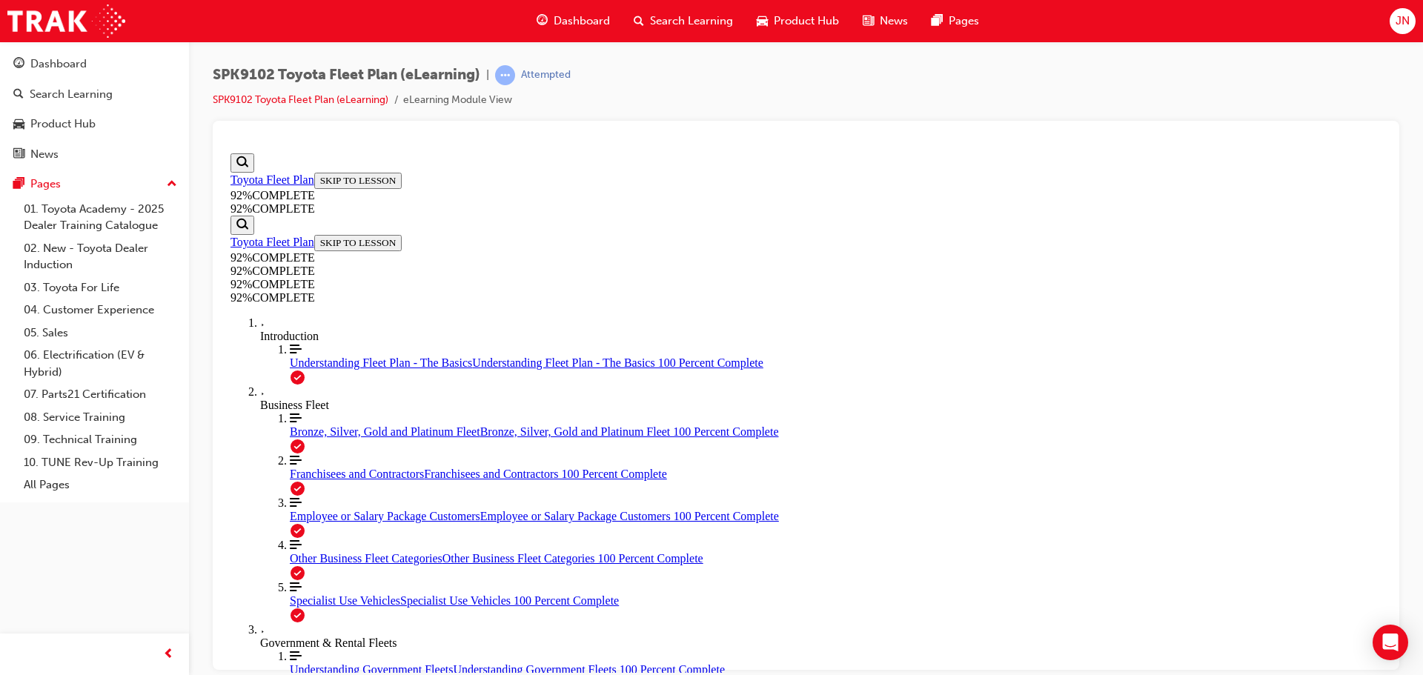
scroll to position [219, 0]
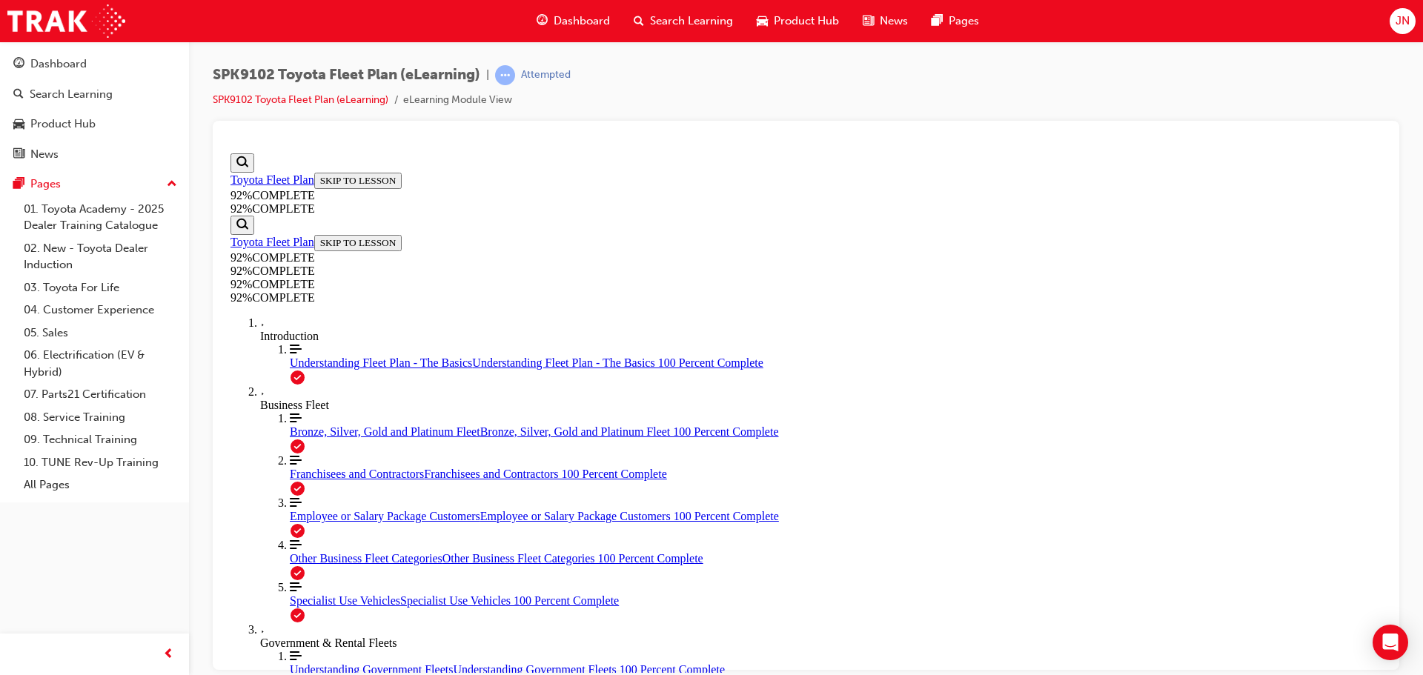
scroll to position [168, 0]
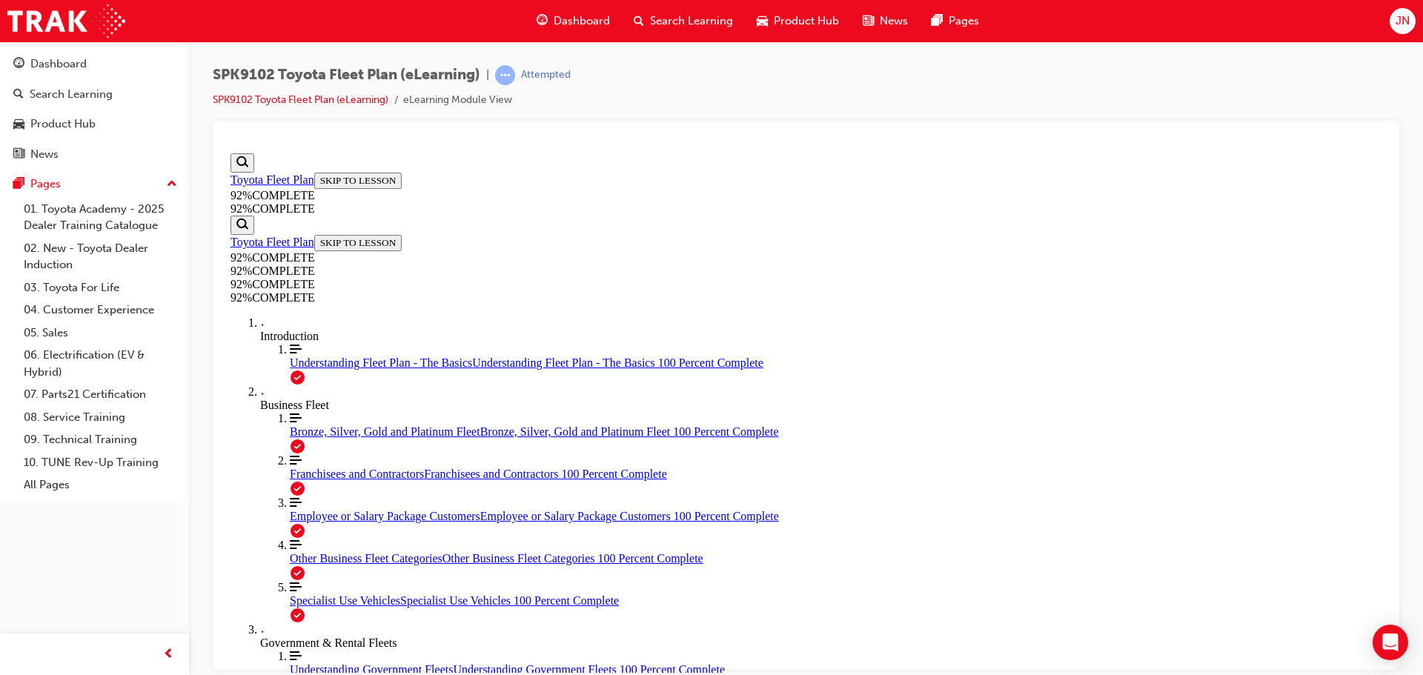
scroll to position [202, 0]
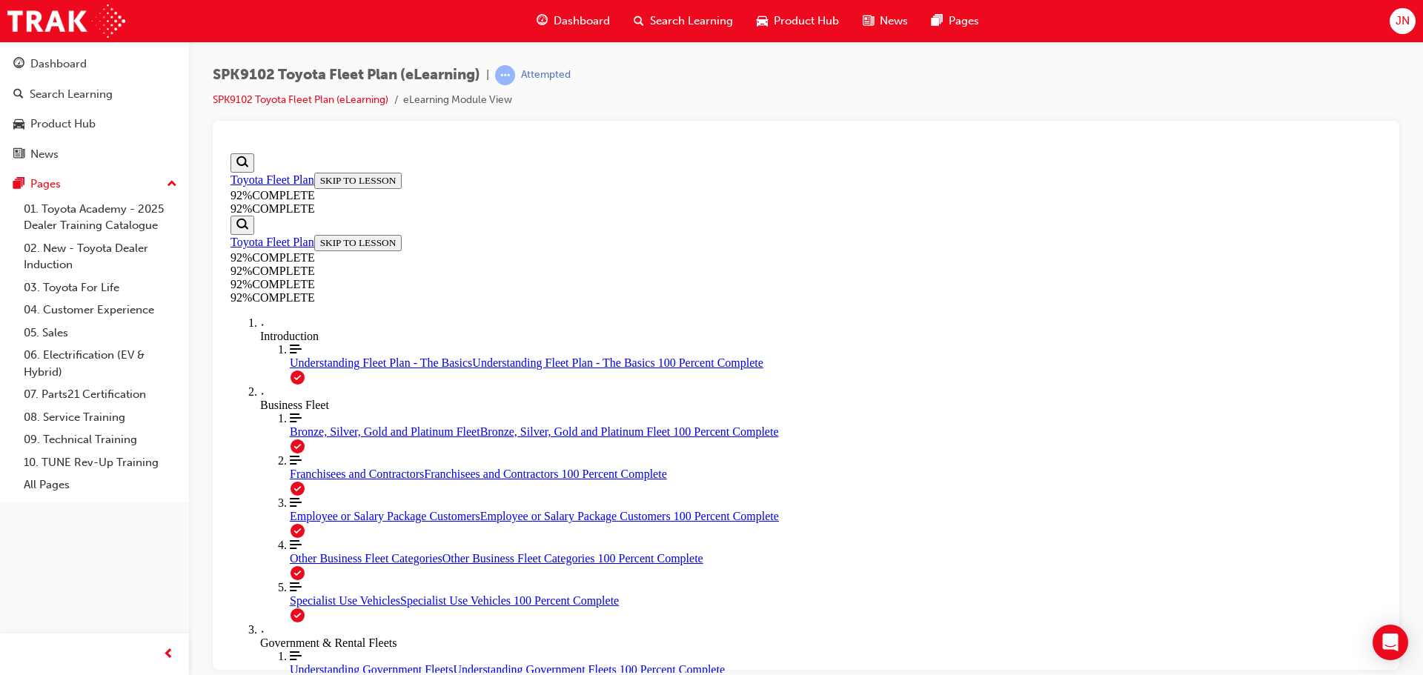
scroll to position [128, 0]
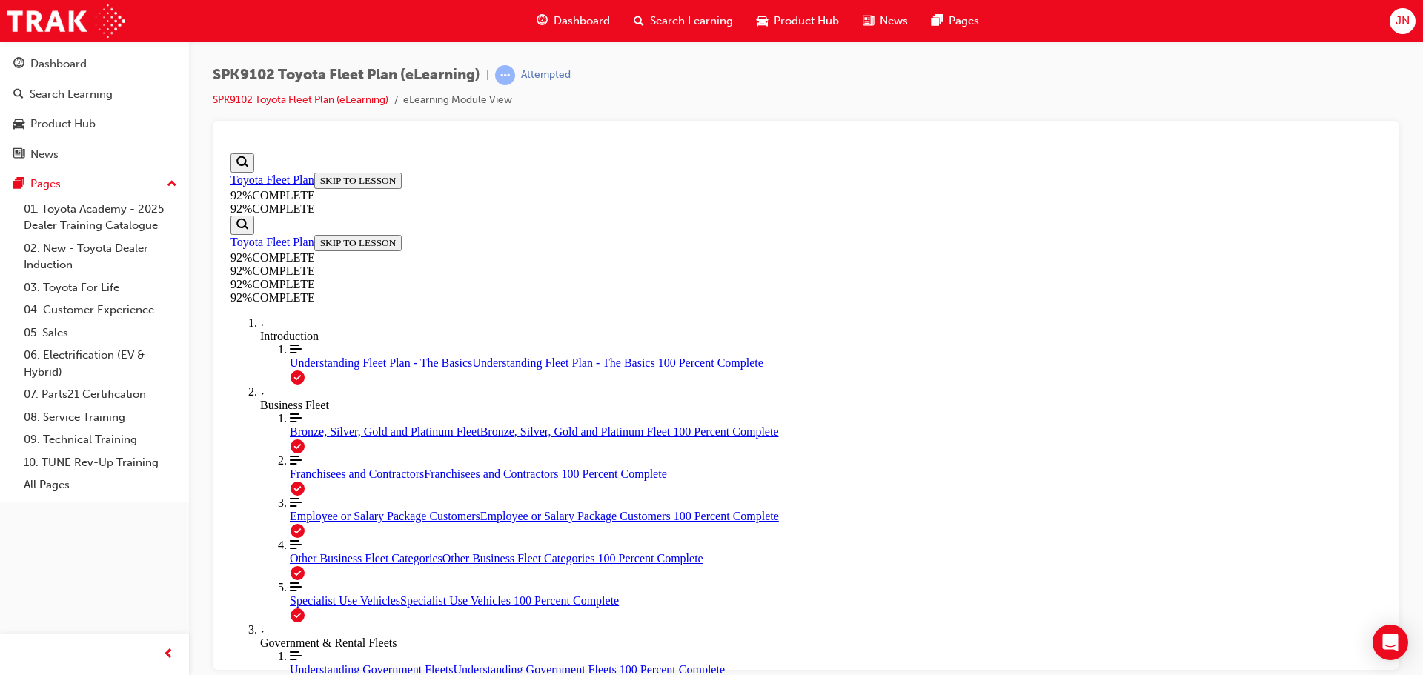
drag, startPoint x: 847, startPoint y: 489, endPoint x: 898, endPoint y: 552, distance: 81.2
drag, startPoint x: 818, startPoint y: 486, endPoint x: 866, endPoint y: 493, distance: 48.0
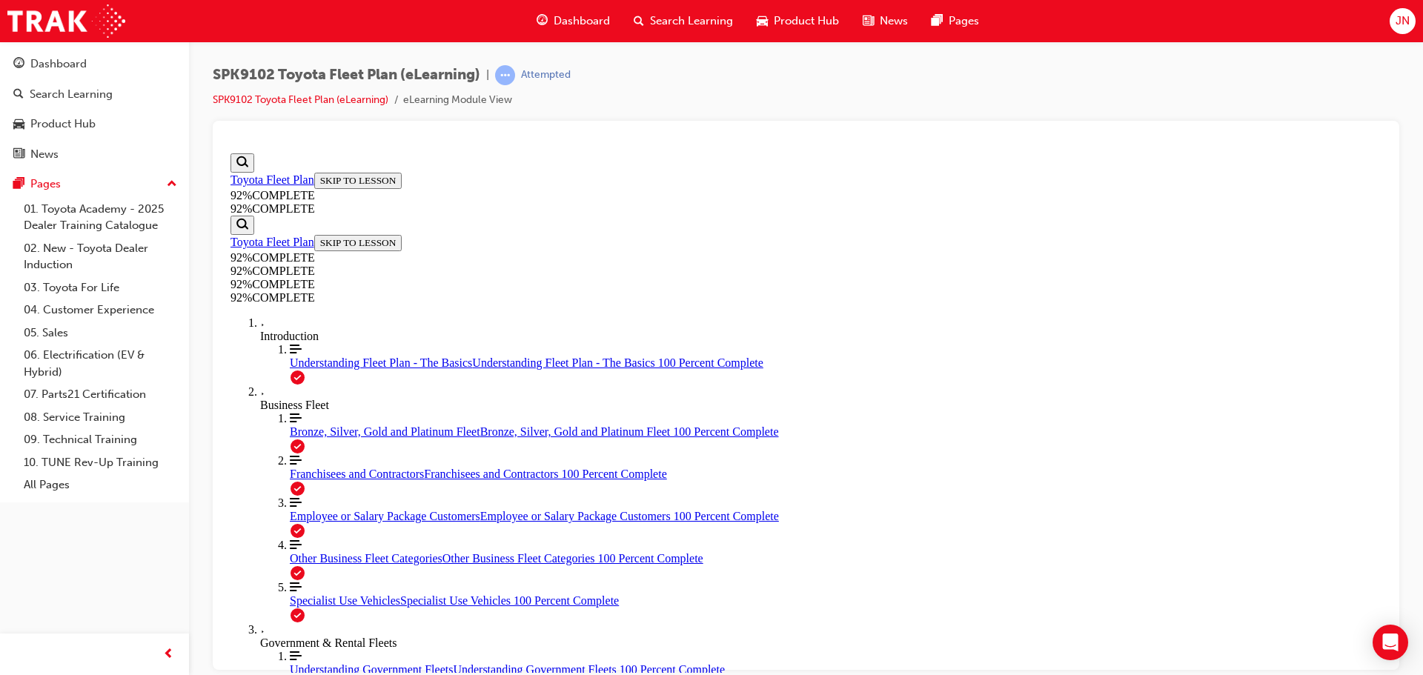
drag, startPoint x: 862, startPoint y: 607, endPoint x: 910, endPoint y: 607, distance: 48.2
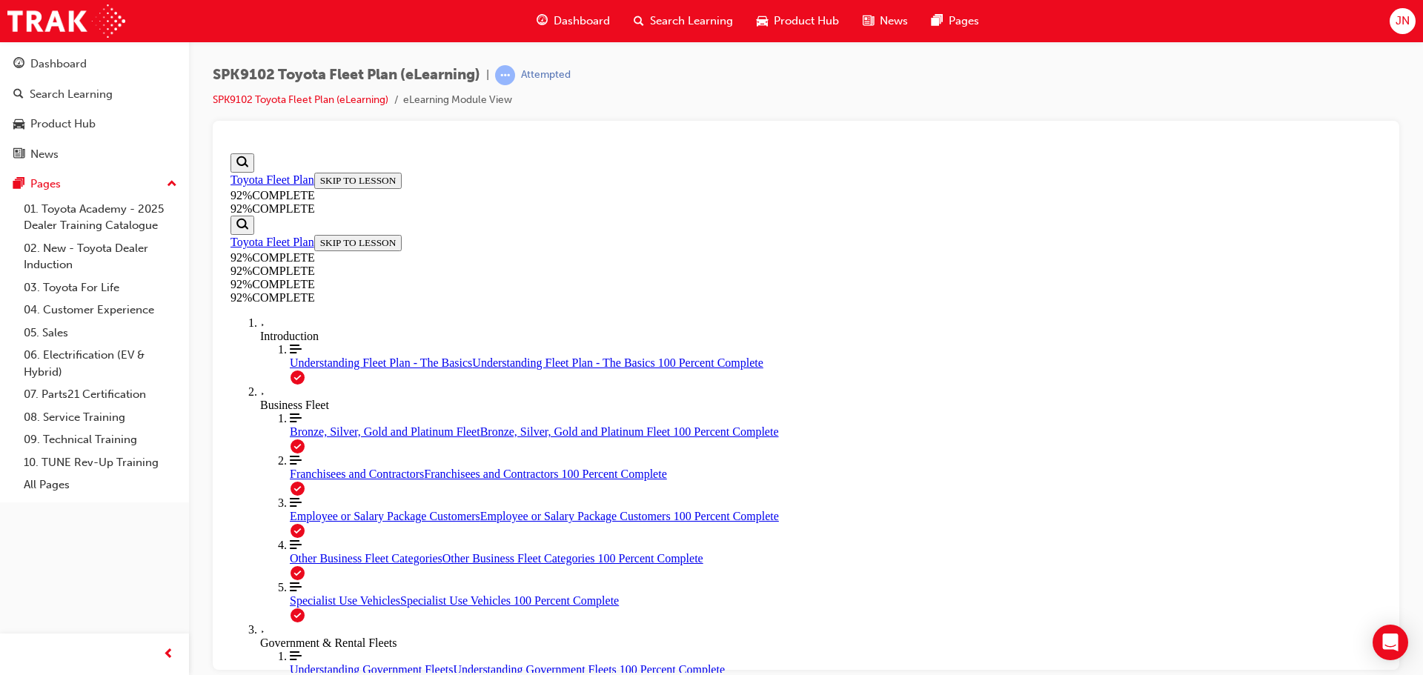
scroll to position [125, 0]
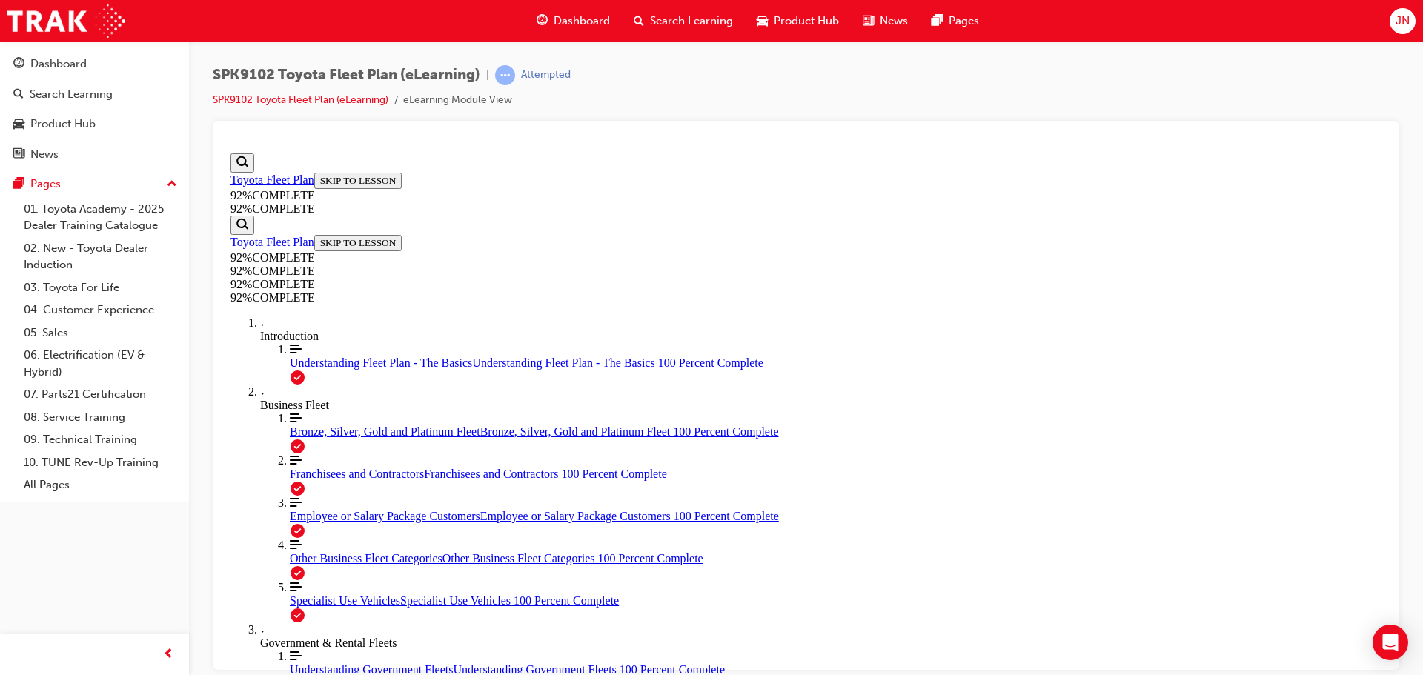
scroll to position [54, 0]
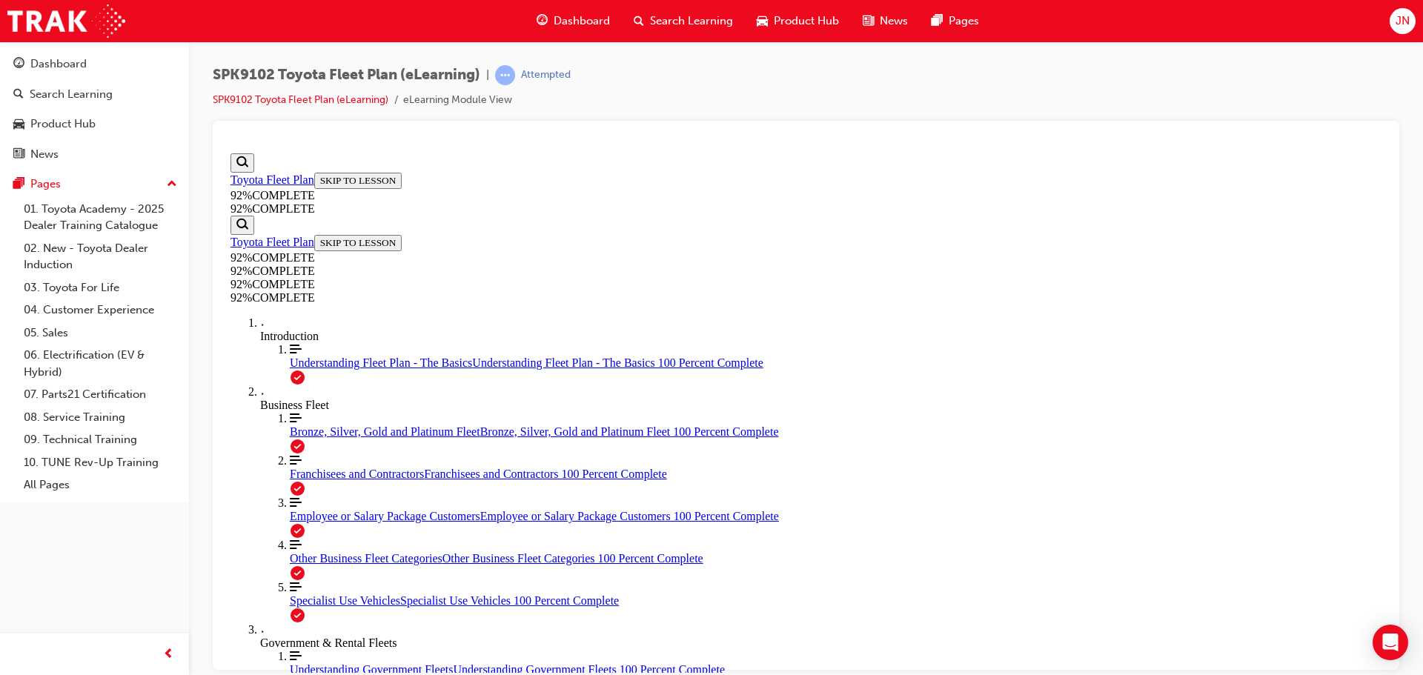
scroll to position [128, 0]
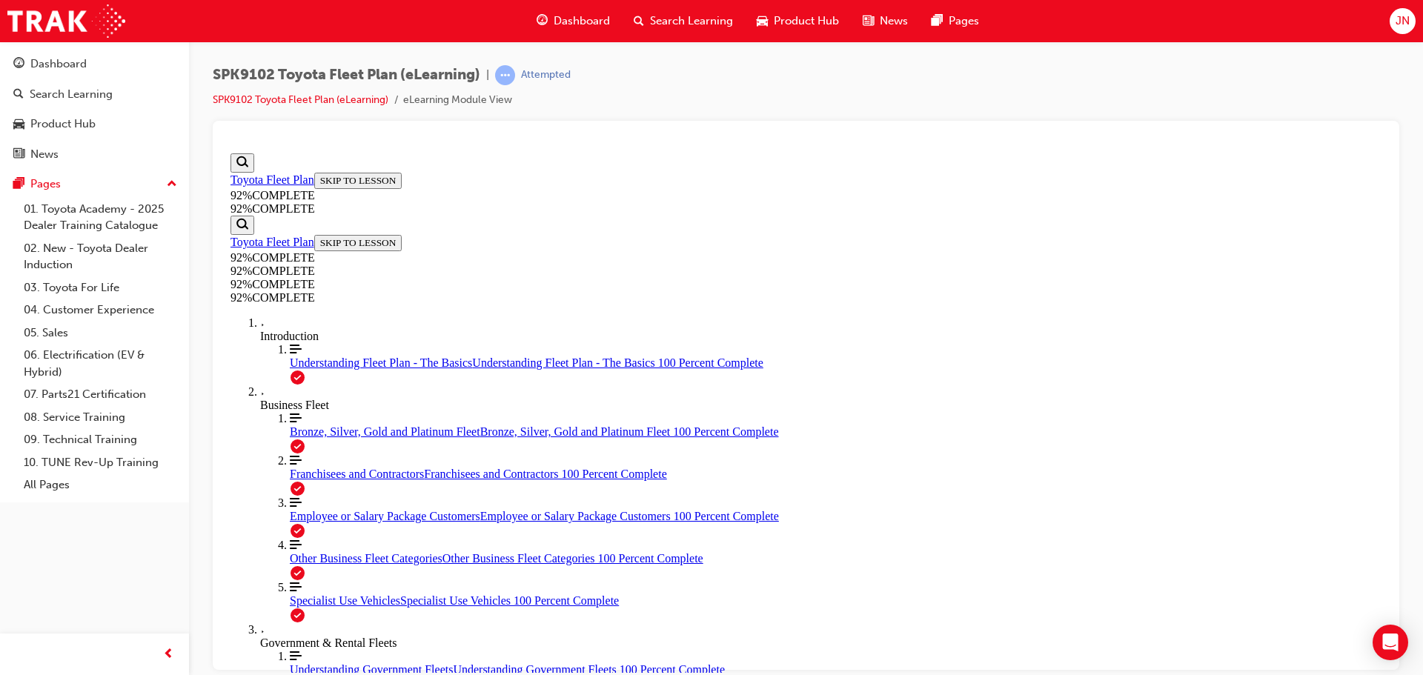
scroll to position [54, 0]
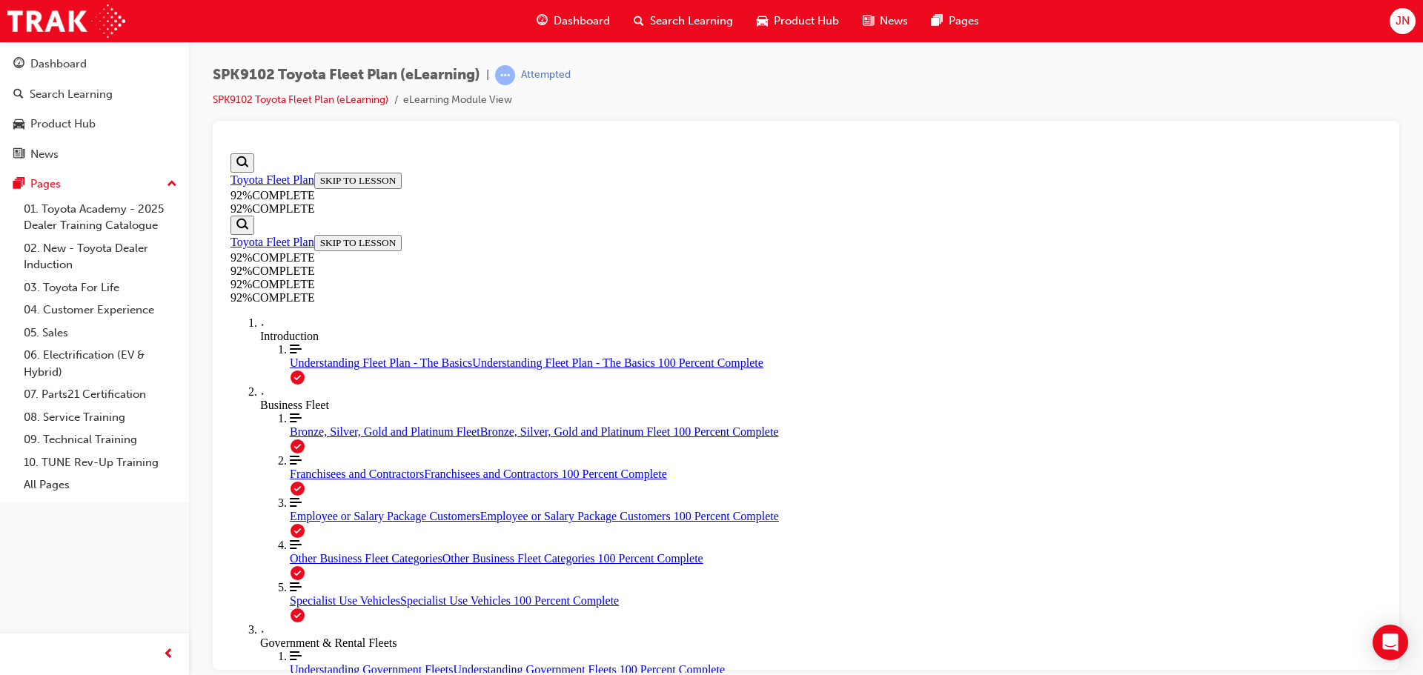
scroll to position [54, 0]
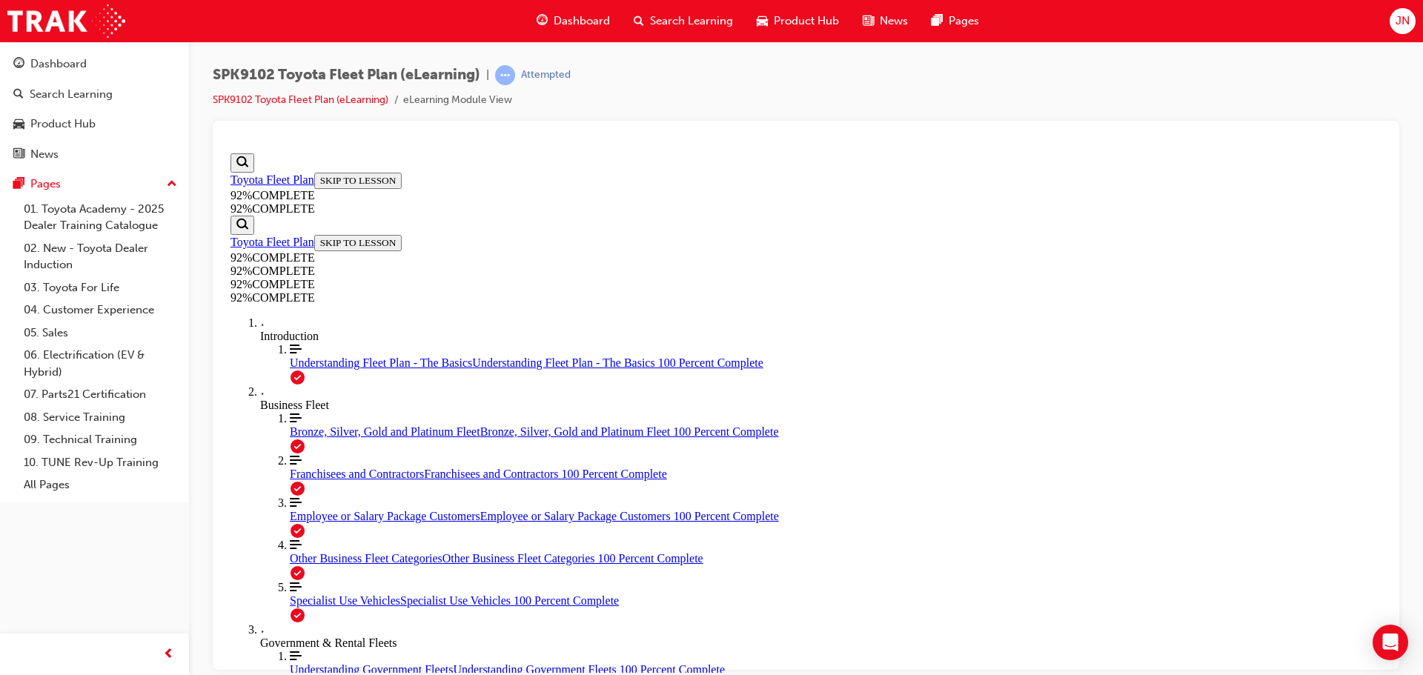
scroll to position [128, 0]
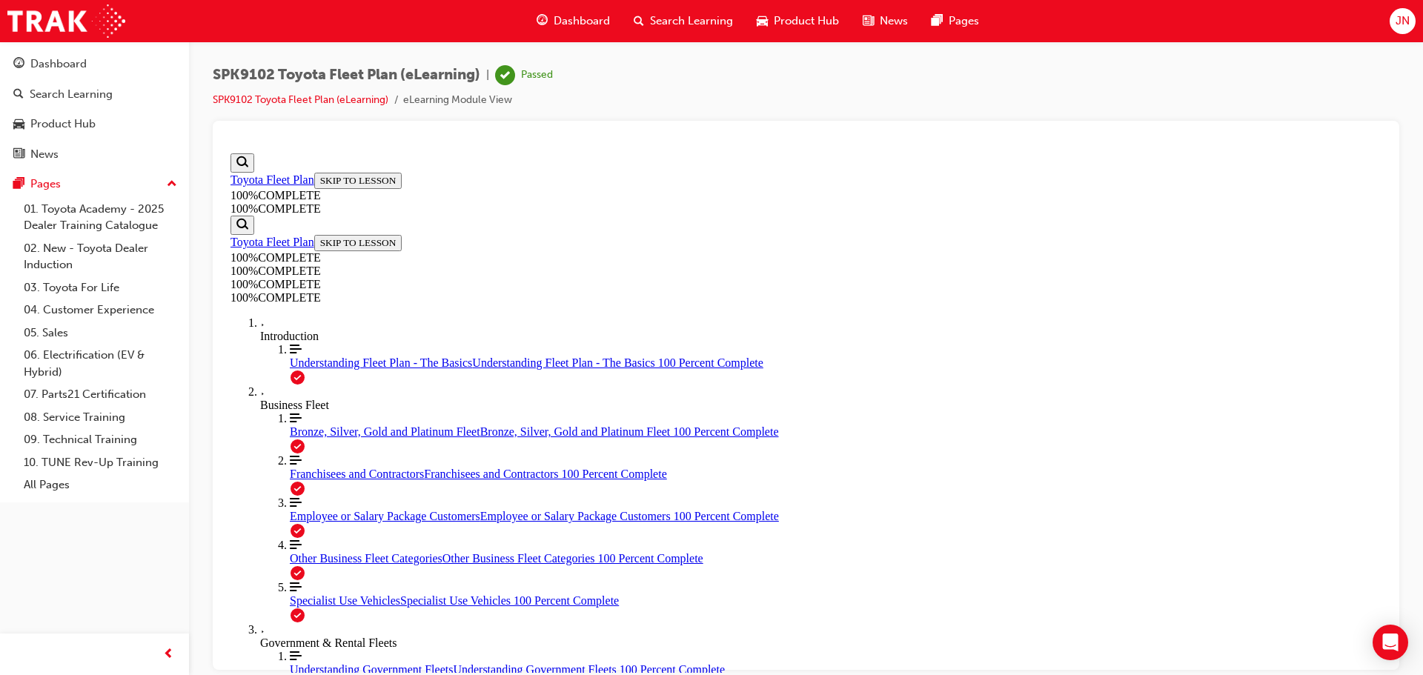
scroll to position [241, 0]
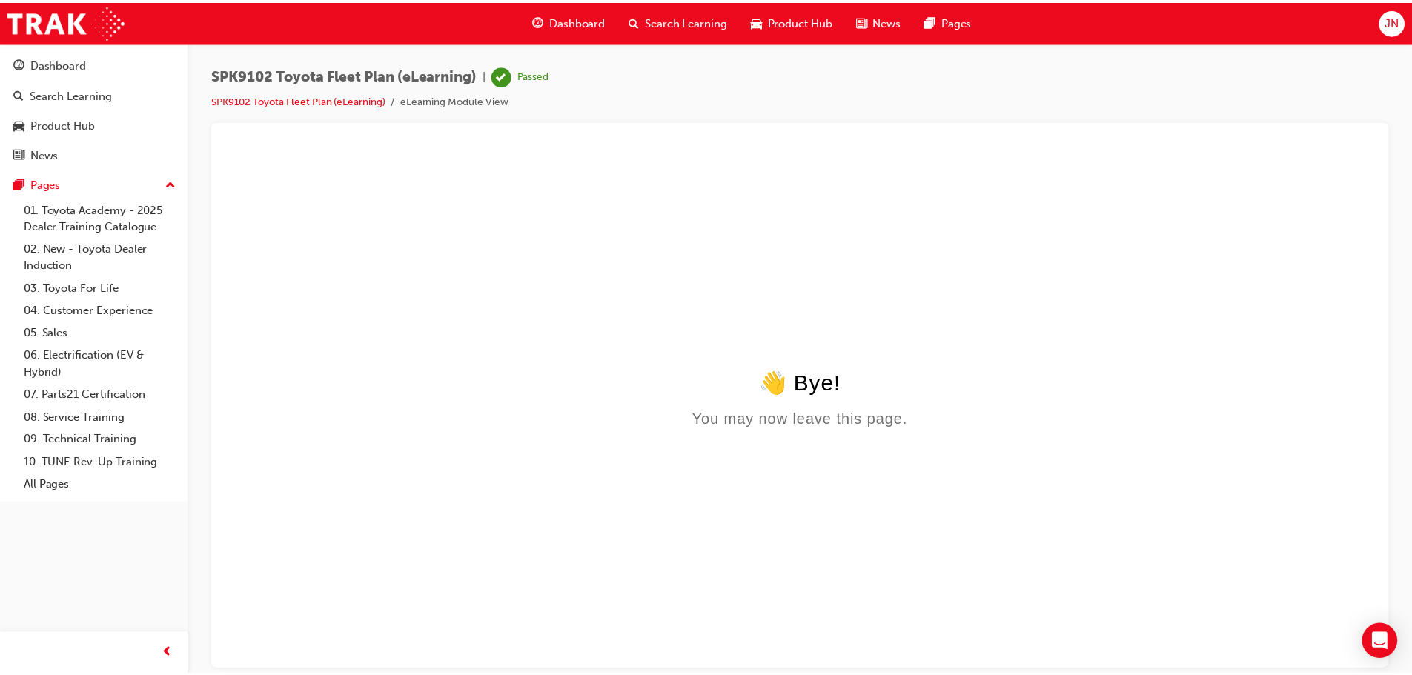
scroll to position [0, 0]
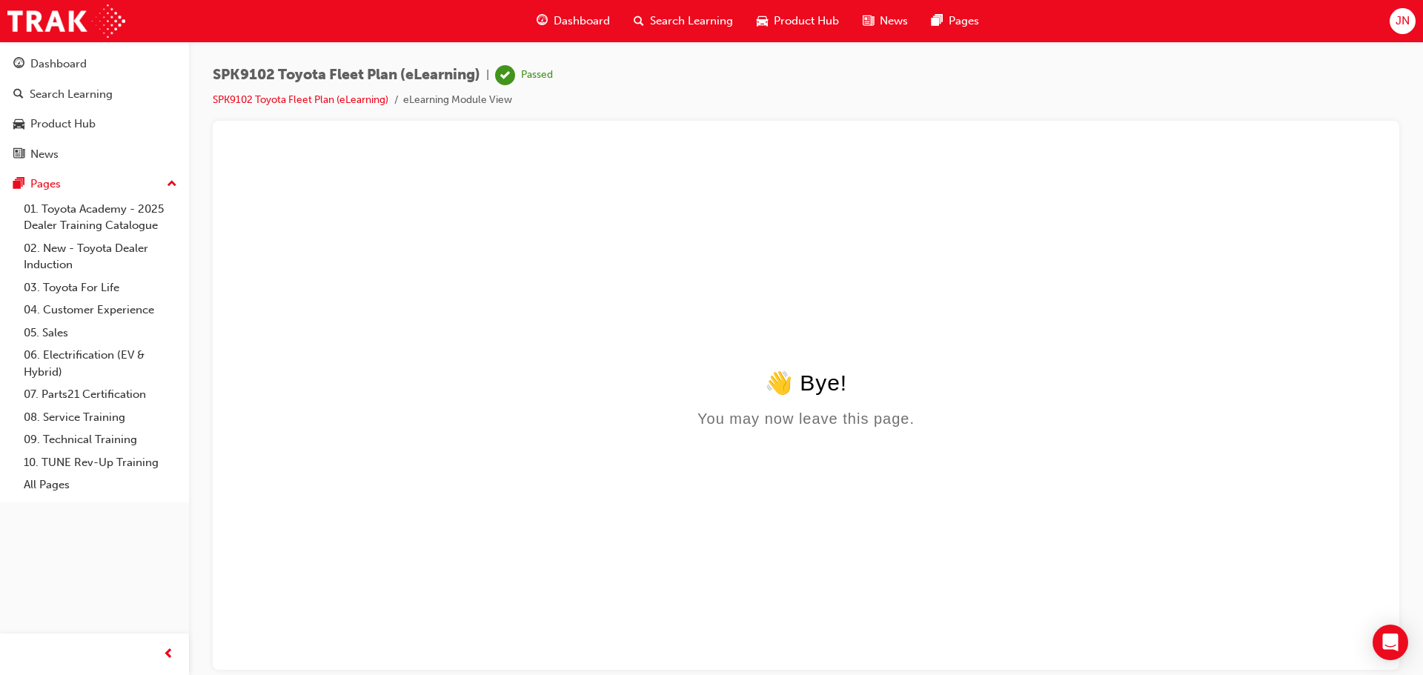
click at [572, 24] on span "Dashboard" at bounding box center [582, 21] width 56 height 17
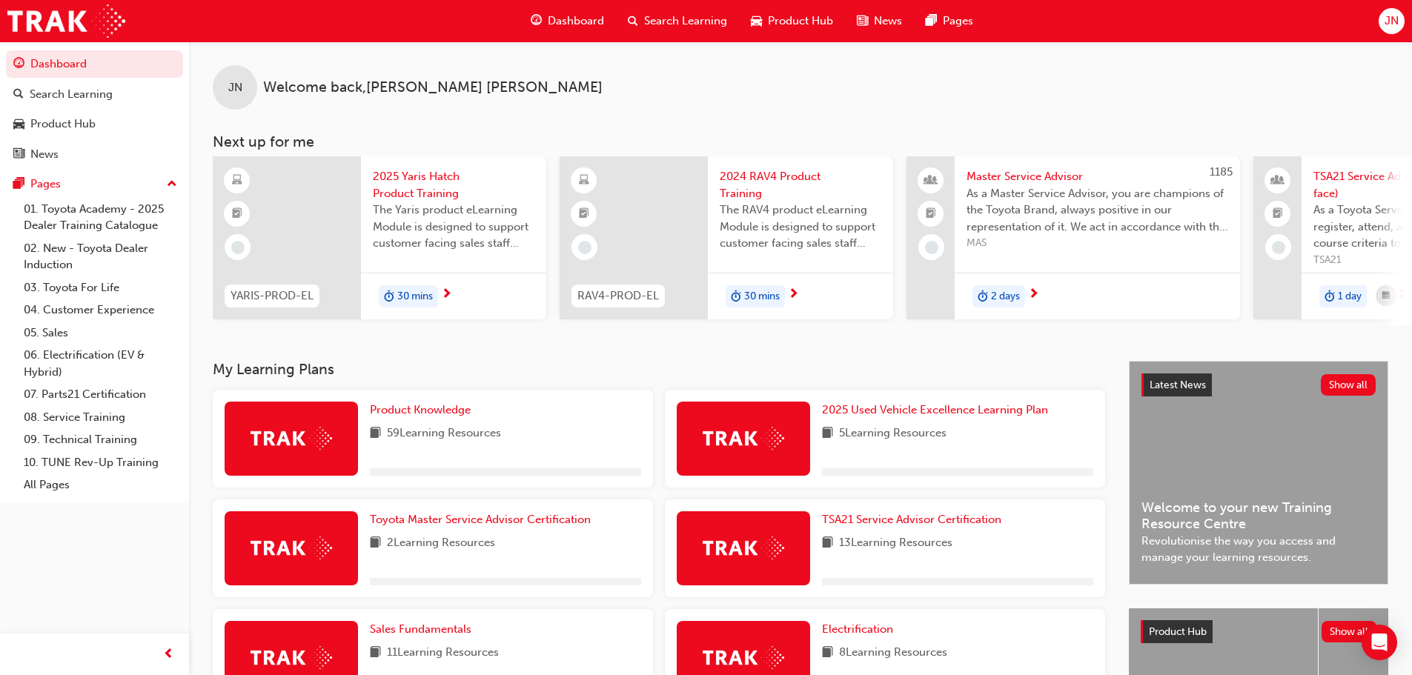
click at [691, 19] on span "Search Learning" at bounding box center [685, 21] width 83 height 17
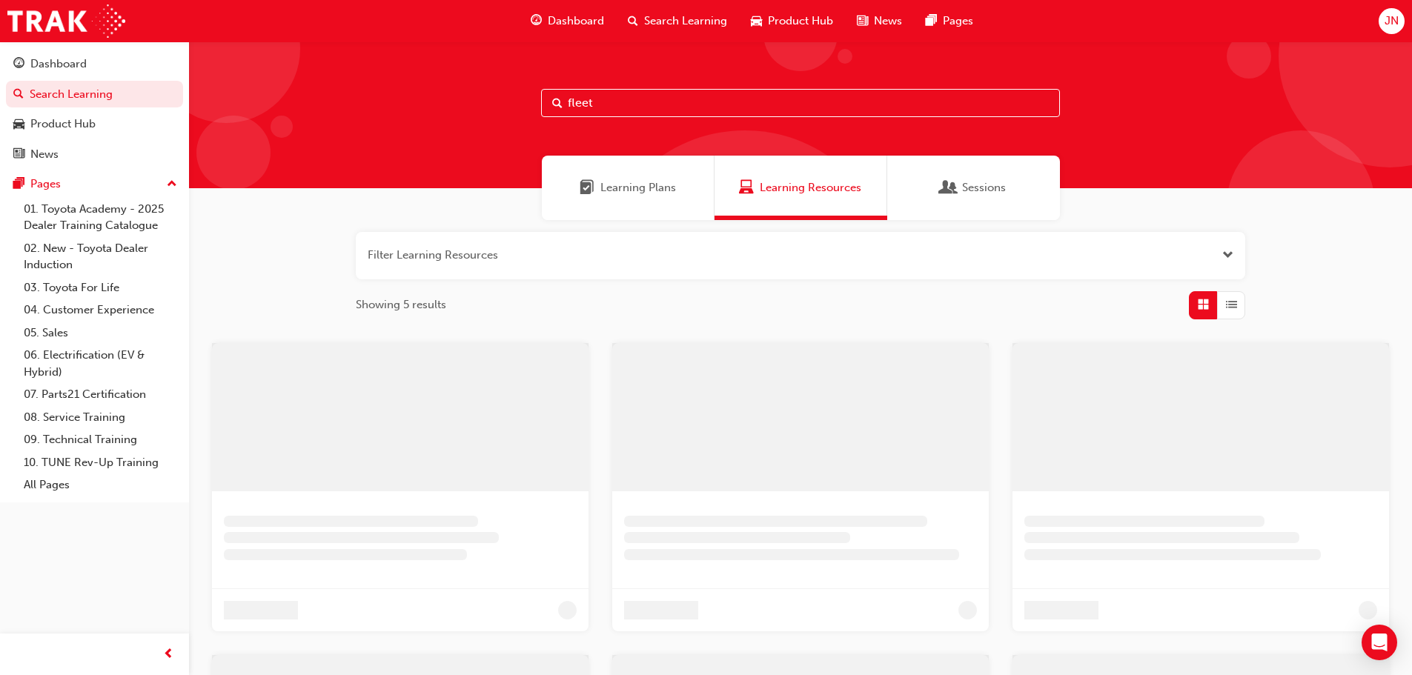
click at [627, 104] on input "fleet" at bounding box center [800, 103] width 519 height 28
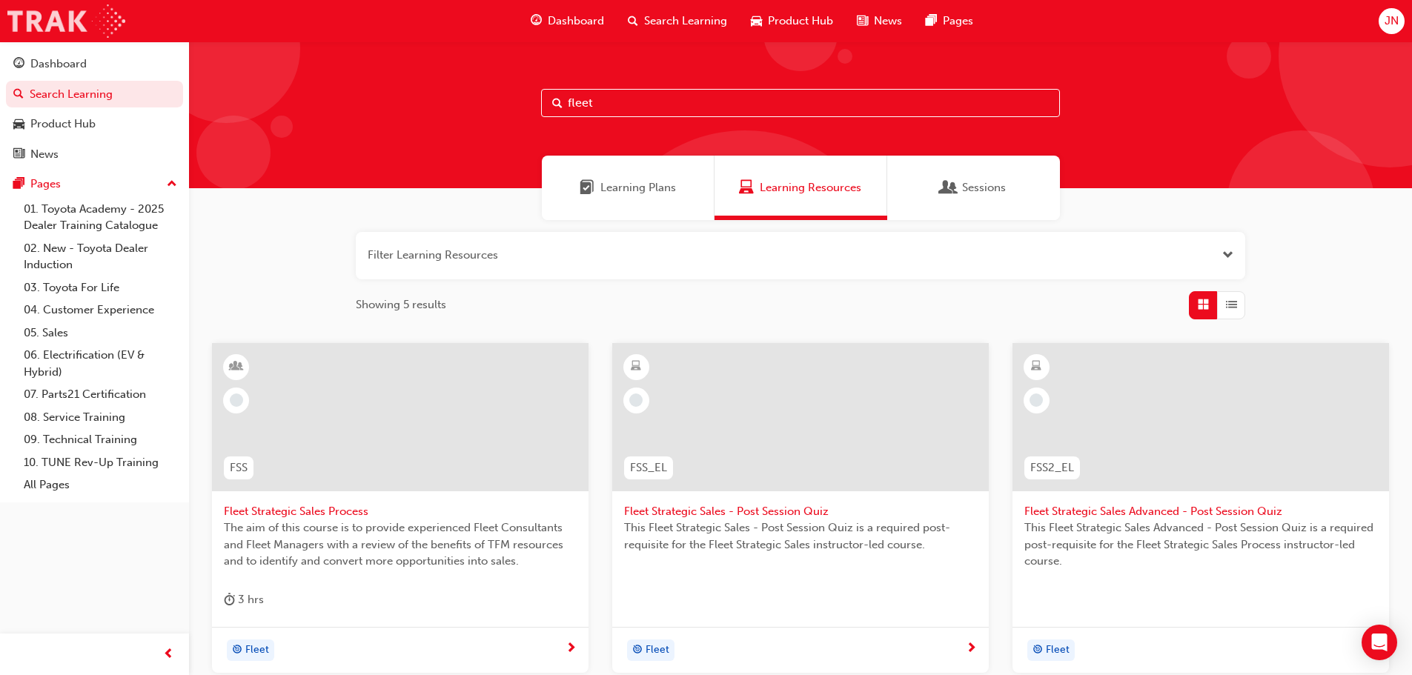
drag, startPoint x: 413, startPoint y: 111, endPoint x: 11, endPoint y: 5, distance: 415.5
click at [11, 5] on div "Dashboard Search Learning Product Hub News Pages JN Dashboard Search Learning P…" at bounding box center [706, 337] width 1412 height 675
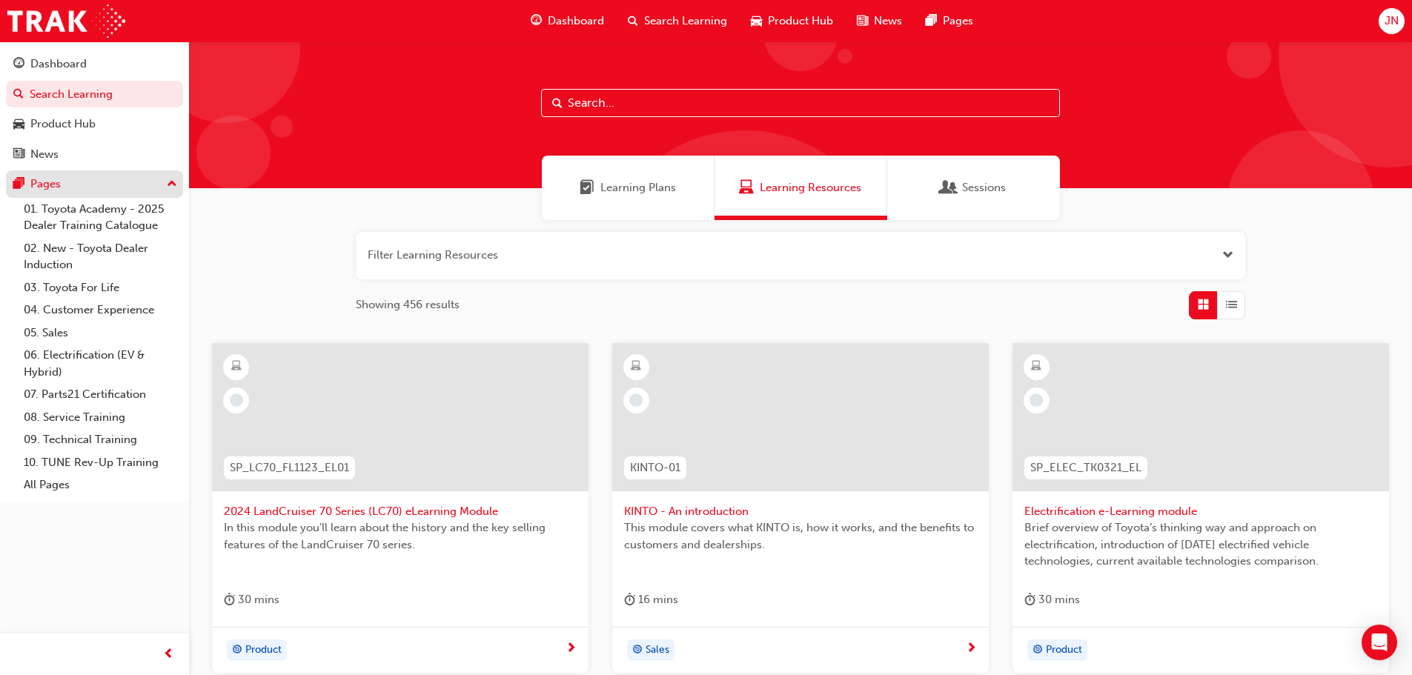
click at [67, 188] on div "Pages" at bounding box center [94, 184] width 162 height 19
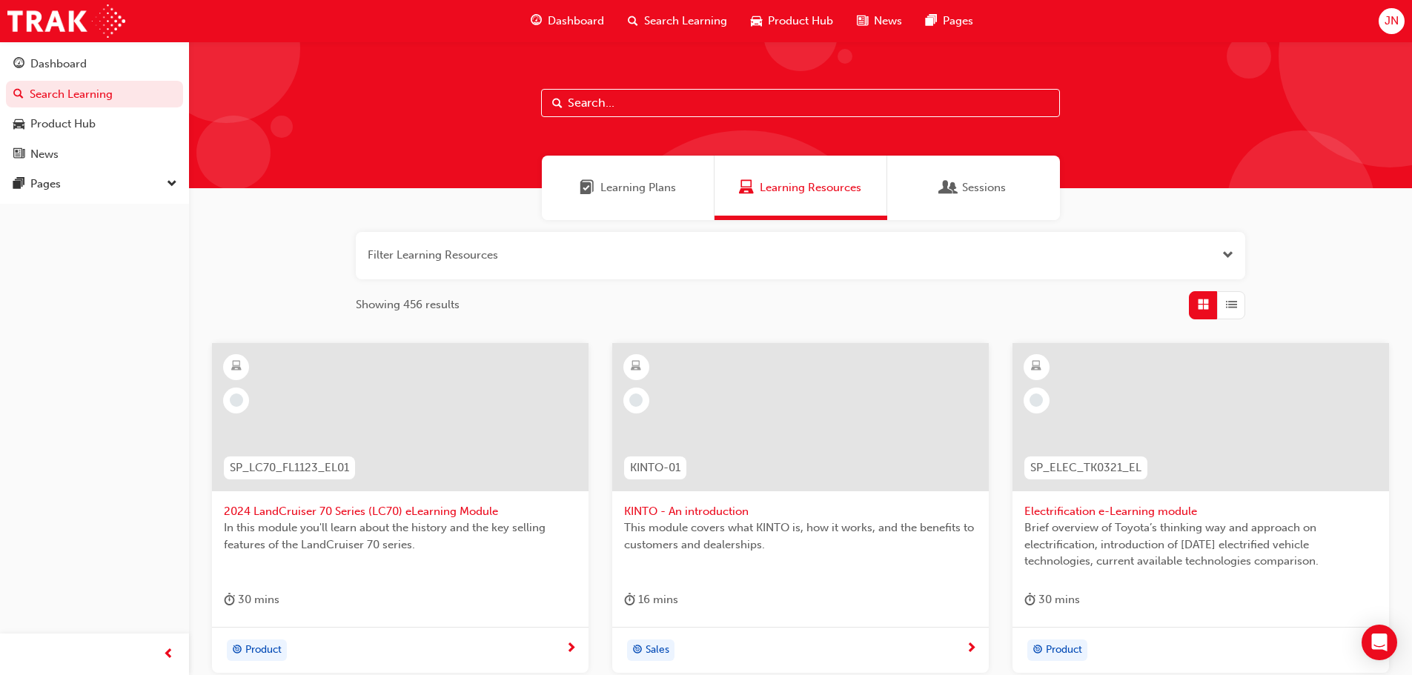
click at [567, 13] on span "Dashboard" at bounding box center [576, 21] width 56 height 17
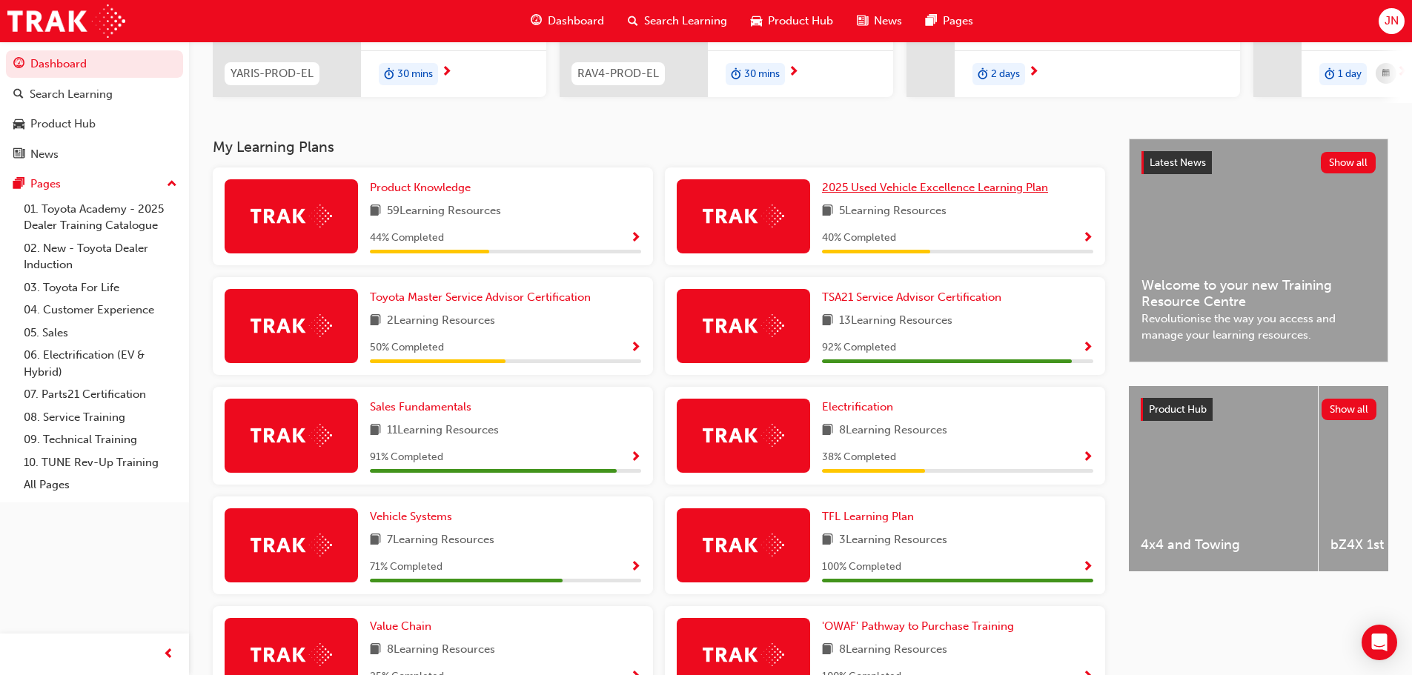
scroll to position [297, 0]
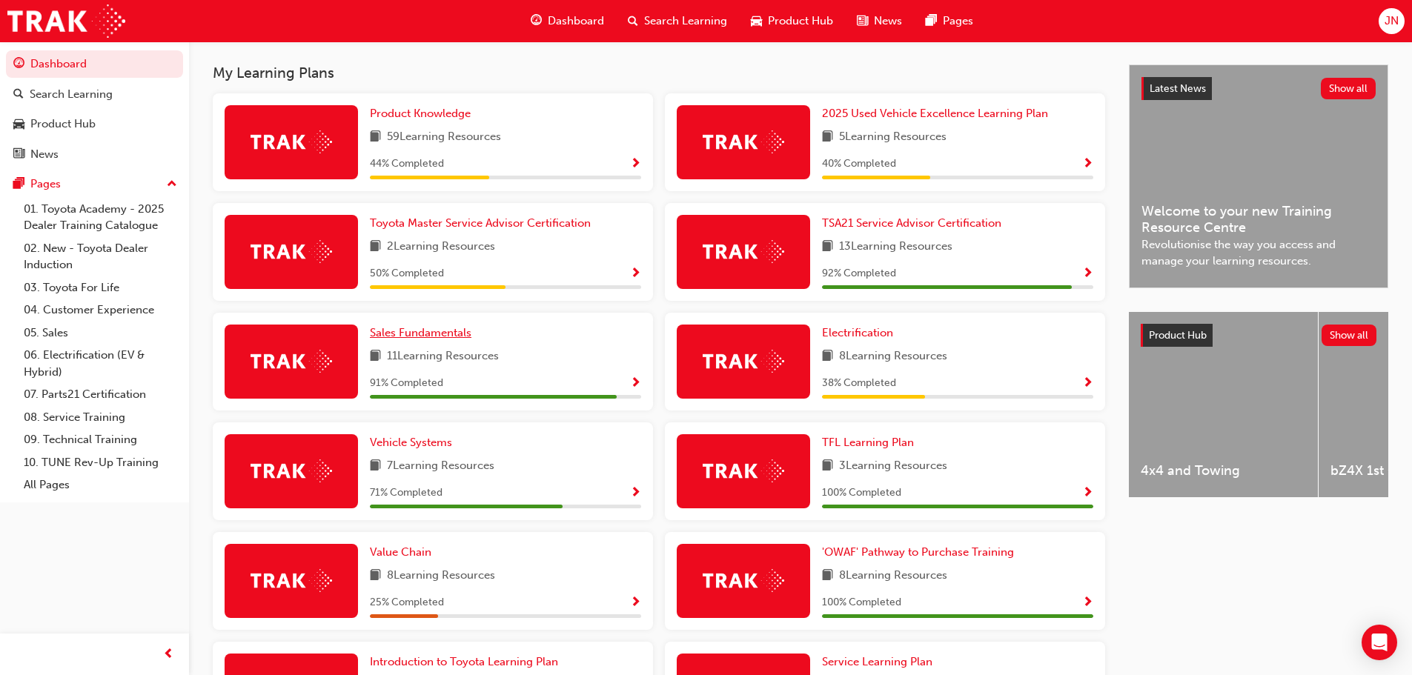
click at [430, 338] on span "Sales Fundamentals" at bounding box center [421, 332] width 102 height 13
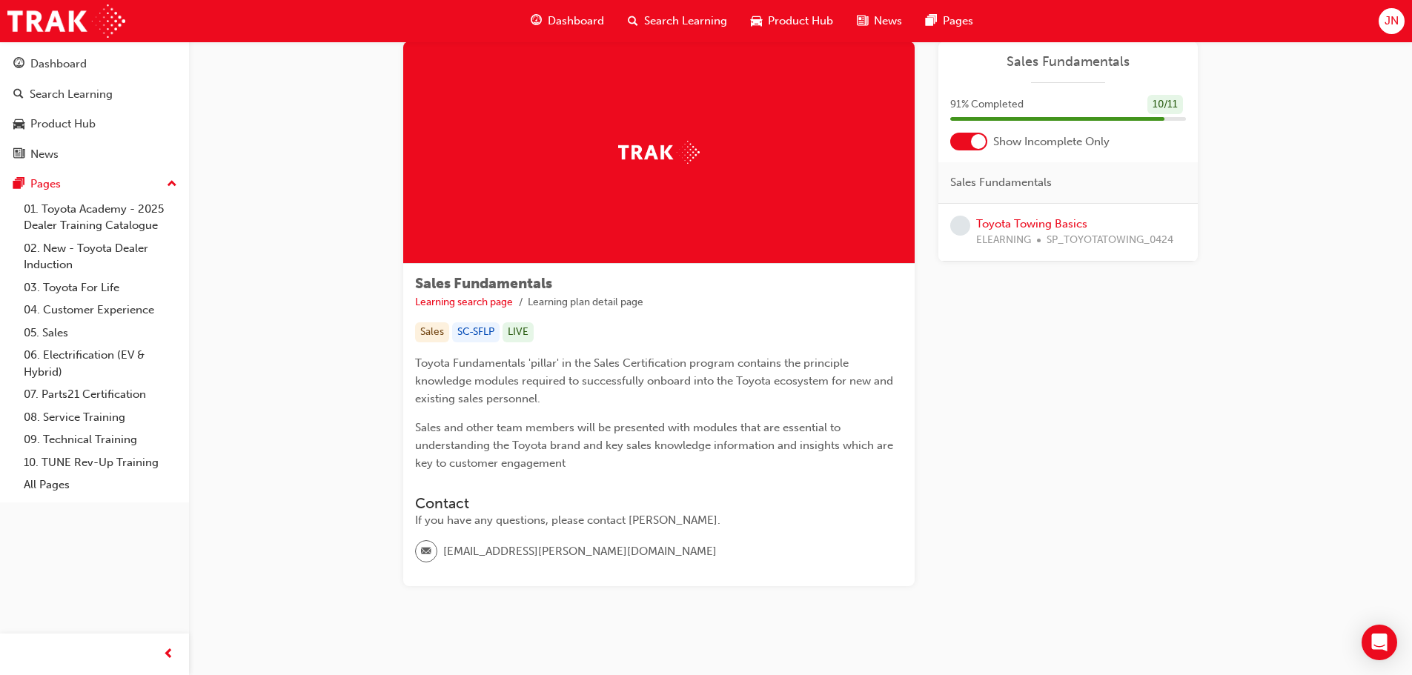
scroll to position [55, 0]
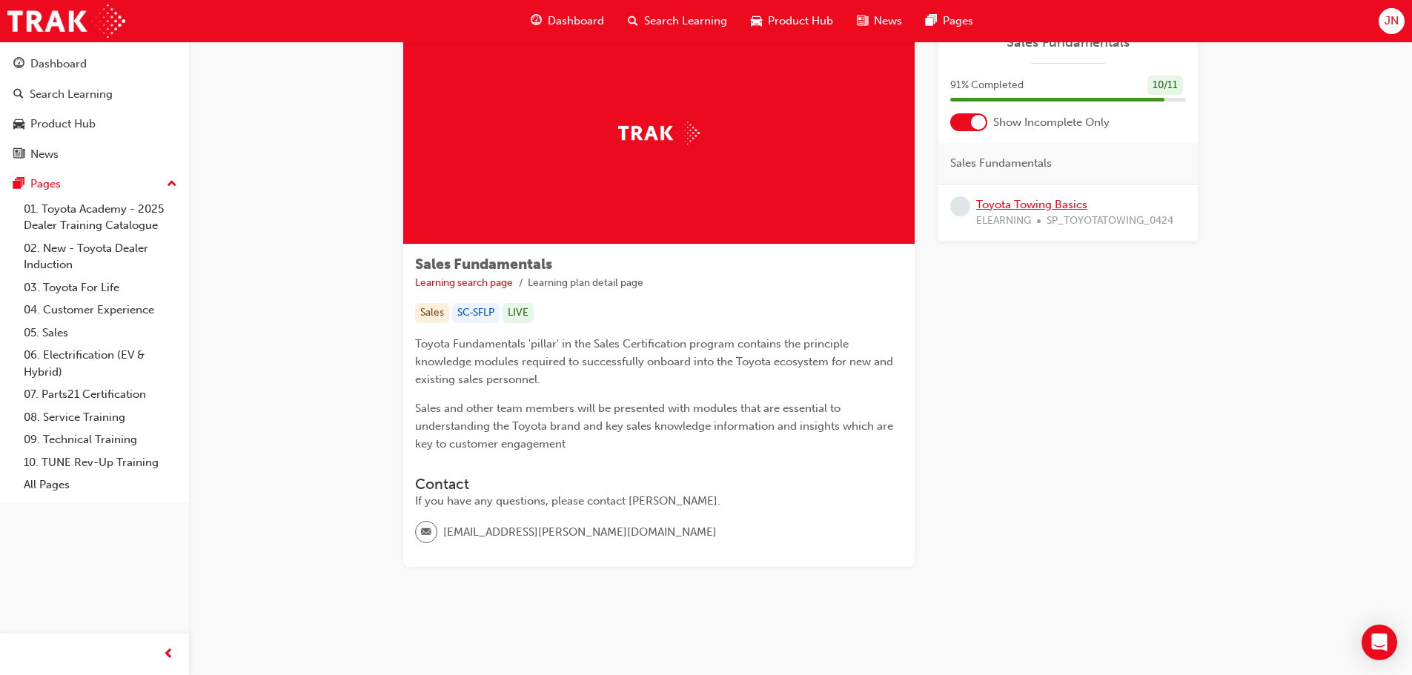
click at [1017, 207] on link "Toyota Towing Basics" at bounding box center [1031, 204] width 111 height 13
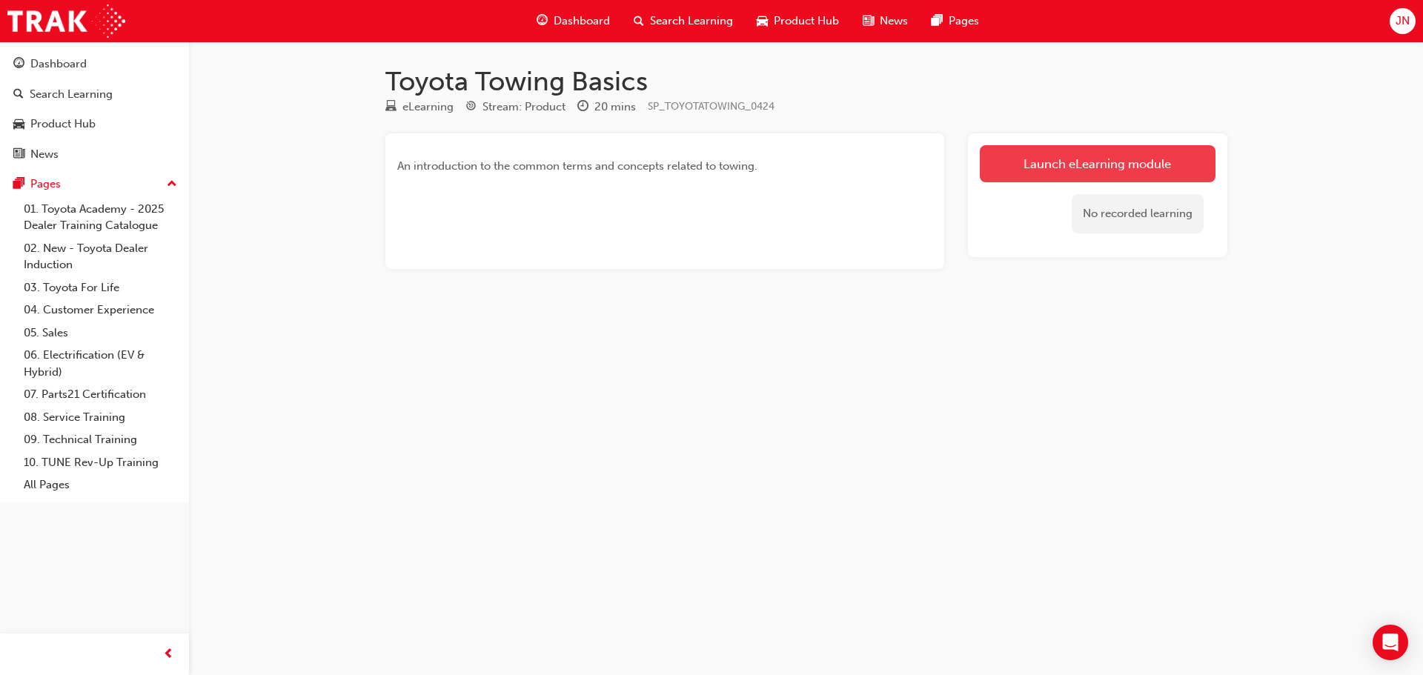
click at [1095, 163] on link "Launch eLearning module" at bounding box center [1098, 163] width 236 height 37
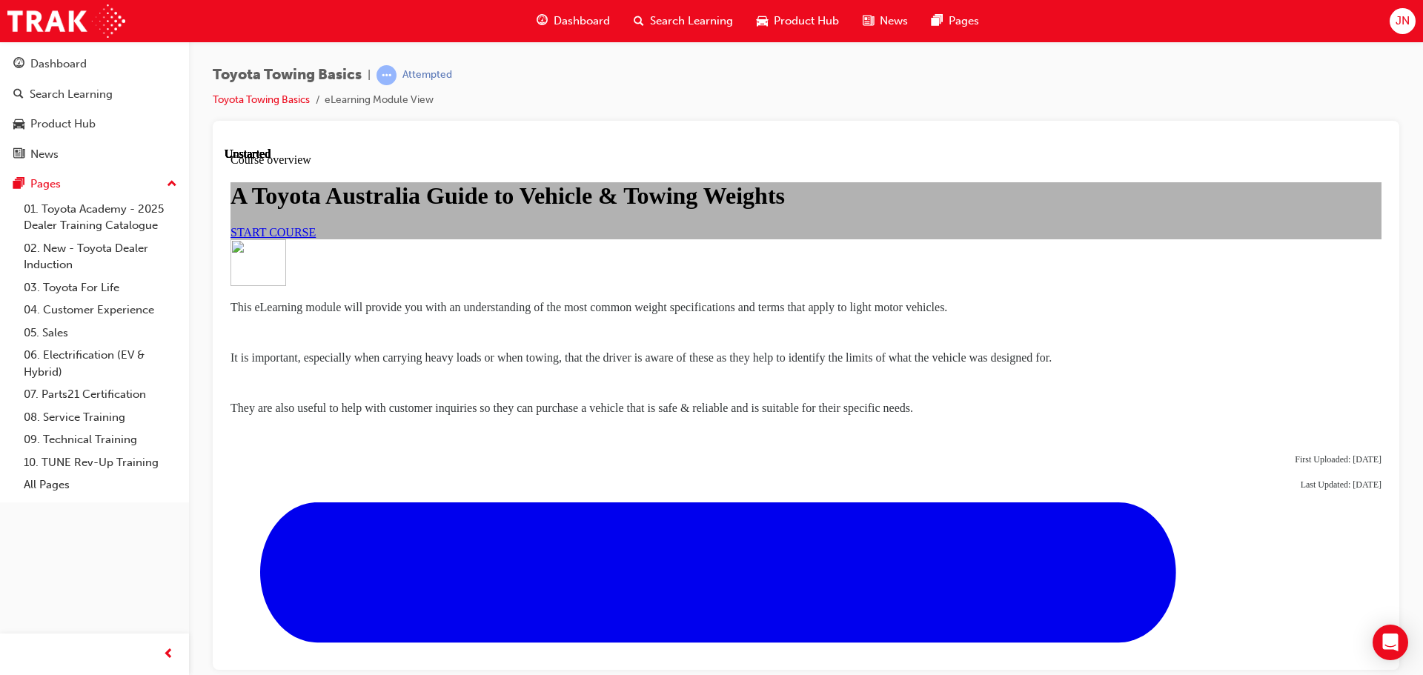
click at [316, 238] on span "START COURSE" at bounding box center [273, 231] width 85 height 13
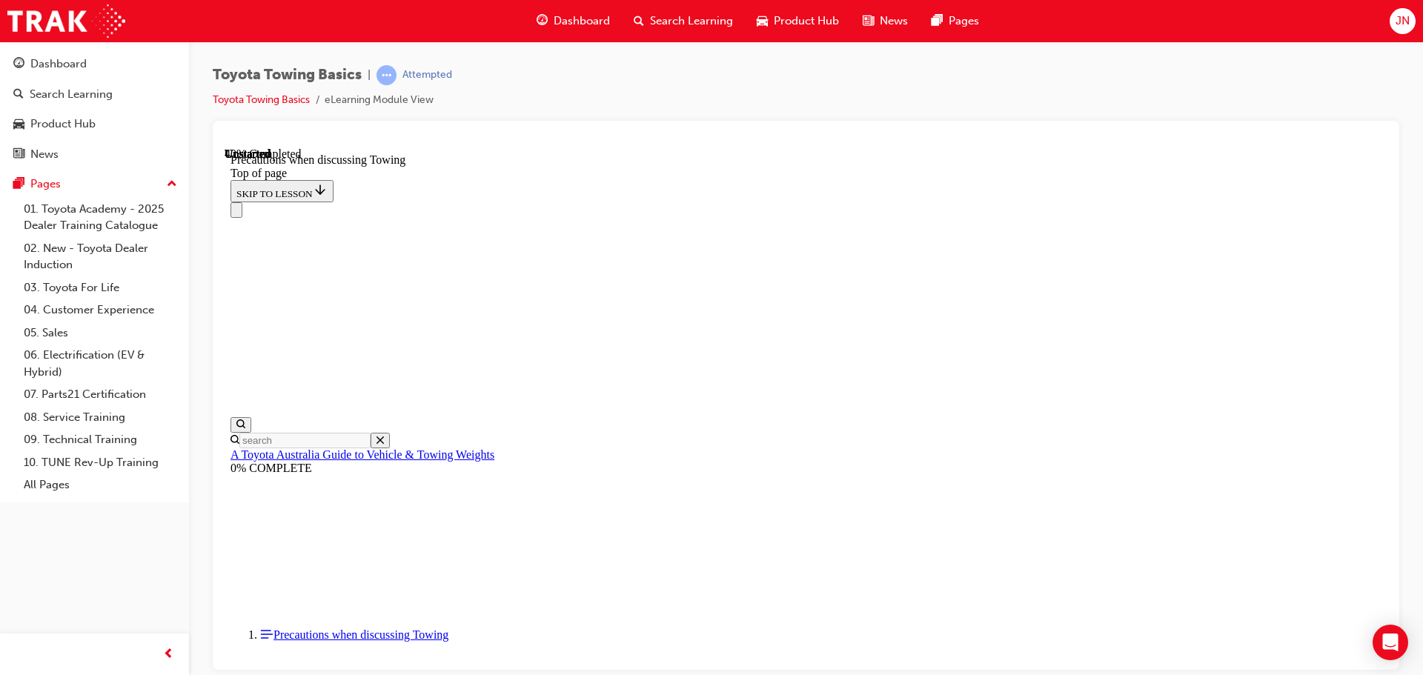
scroll to position [787, 0]
